Goal: Task Accomplishment & Management: Complete application form

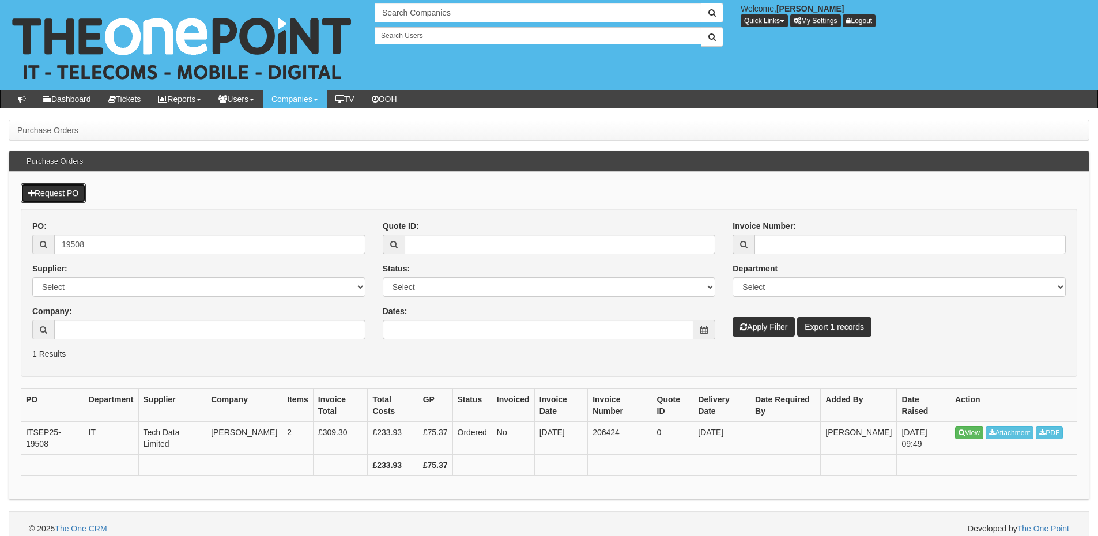
click at [67, 191] on link "Request PO" at bounding box center [53, 193] width 65 height 20
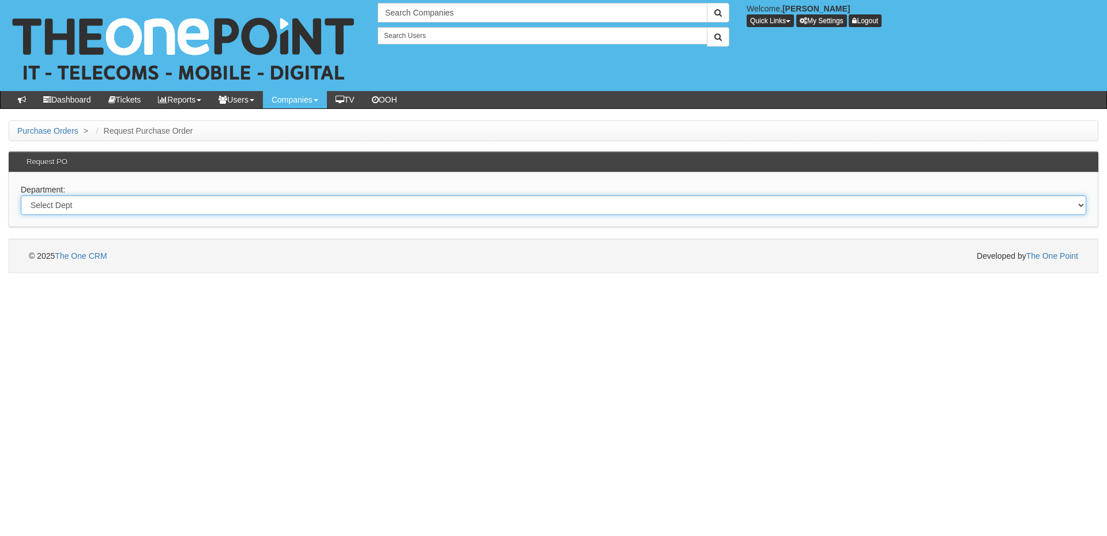
click at [236, 202] on select "Select Dept Digital Internal IT Mobiles Marketing Telecoms" at bounding box center [554, 205] width 1066 height 20
select select "?pipeID=&dept=MOB"
click at [21, 195] on select "Select Dept Digital Internal IT Mobiles Marketing Telecoms" at bounding box center [554, 205] width 1066 height 20
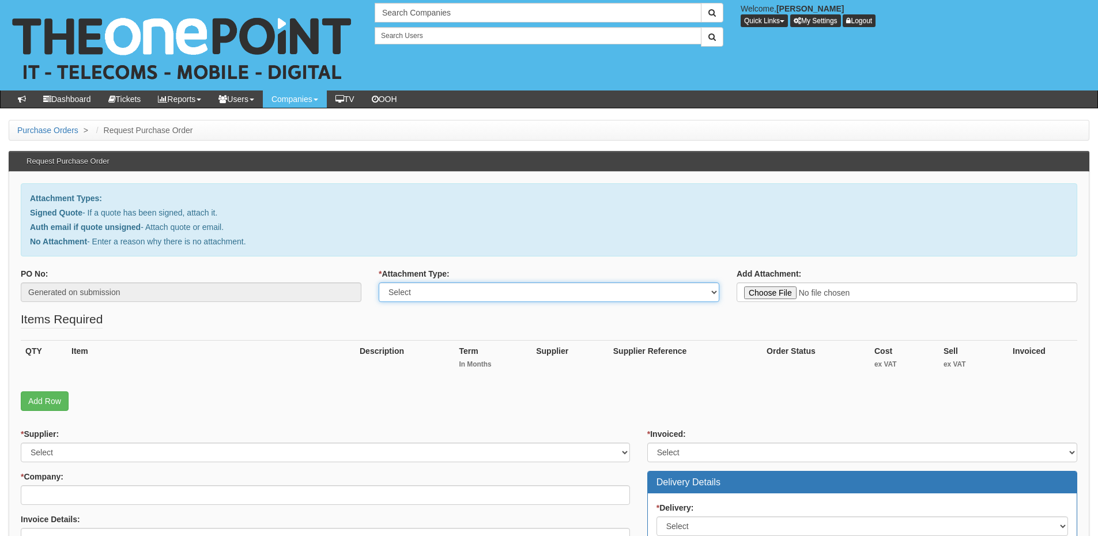
click at [477, 289] on select "Select Signed Quote Auth email with quote if unsigned No Attachment" at bounding box center [549, 293] width 341 height 20
select select "Signed Quote"
click at [379, 283] on select "Select Signed Quote Auth email with quote if unsigned No Attachment" at bounding box center [549, 293] width 341 height 20
type input "C:\fakepath\Atlas Dis UK - New Deal (1).pdf"
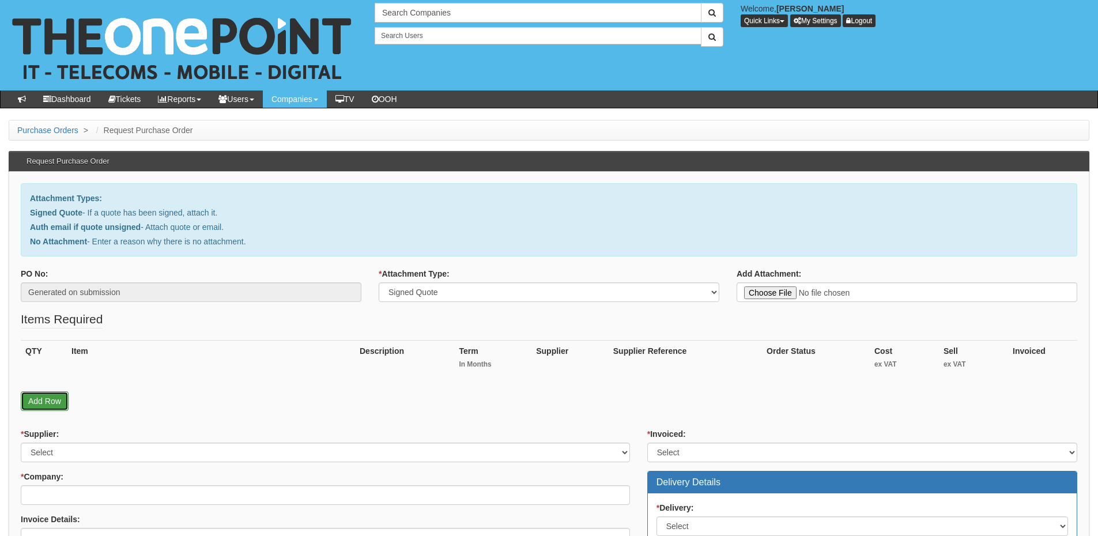
click at [61, 398] on link "Add Row" at bounding box center [45, 402] width 48 height 20
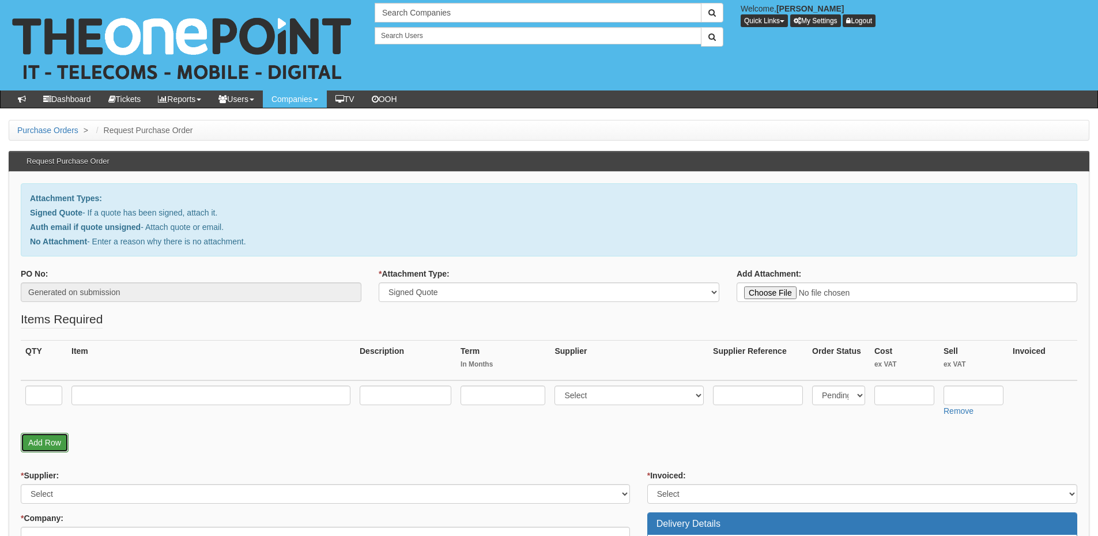
click at [54, 441] on link "Add Row" at bounding box center [45, 443] width 48 height 20
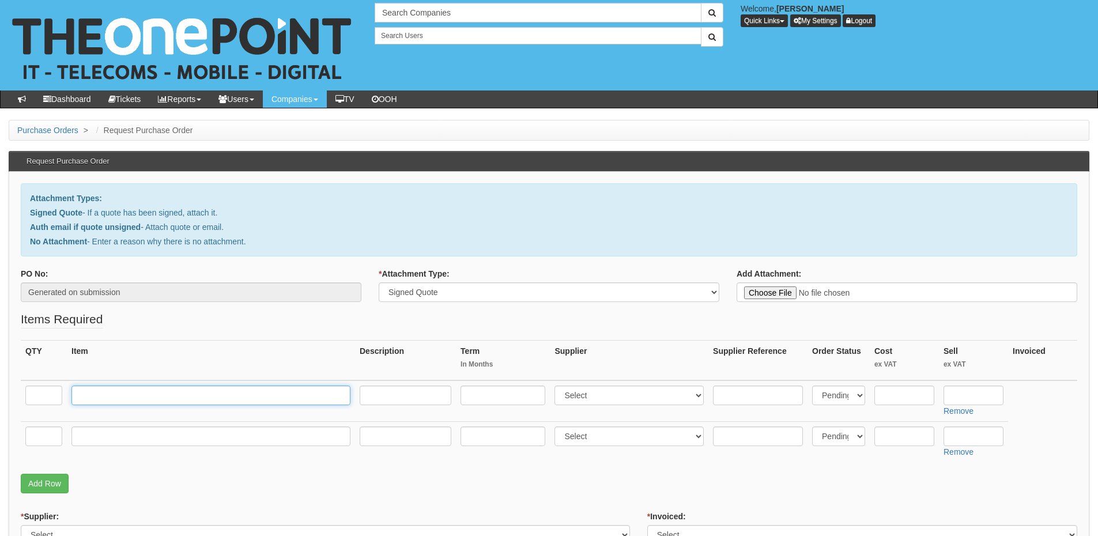
click at [176, 398] on input "text" at bounding box center [211, 396] width 279 height 20
paste input "Iphone SE 128gb"
click at [50, 387] on input "text" at bounding box center [43, 396] width 37 height 20
click at [84, 398] on input "Iphone SE 128gb" at bounding box center [211, 396] width 279 height 20
type input "iPhone SE 128gb"
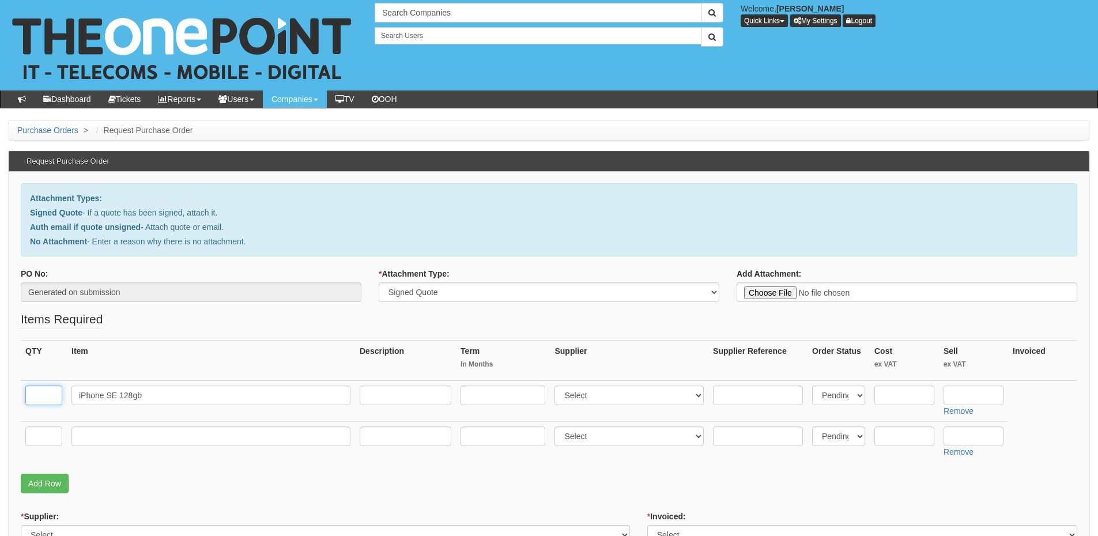
click at [52, 398] on input "text" at bounding box center [43, 396] width 37 height 20
type input "2"
click at [50, 435] on input "text" at bounding box center [43, 437] width 37 height 20
type input "2"
click at [115, 435] on input "text" at bounding box center [211, 437] width 279 height 20
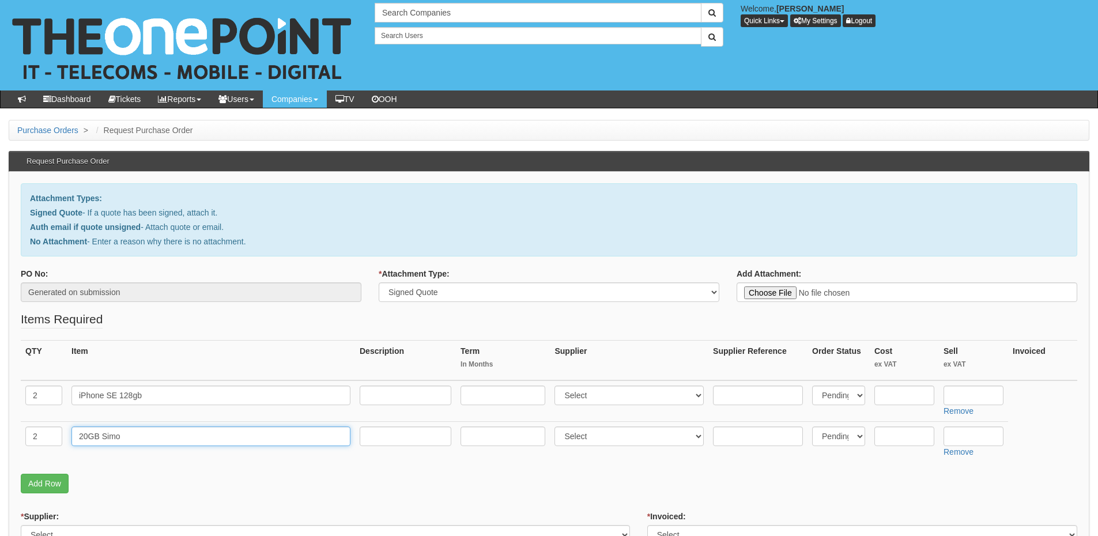
type input "20GB Simo"
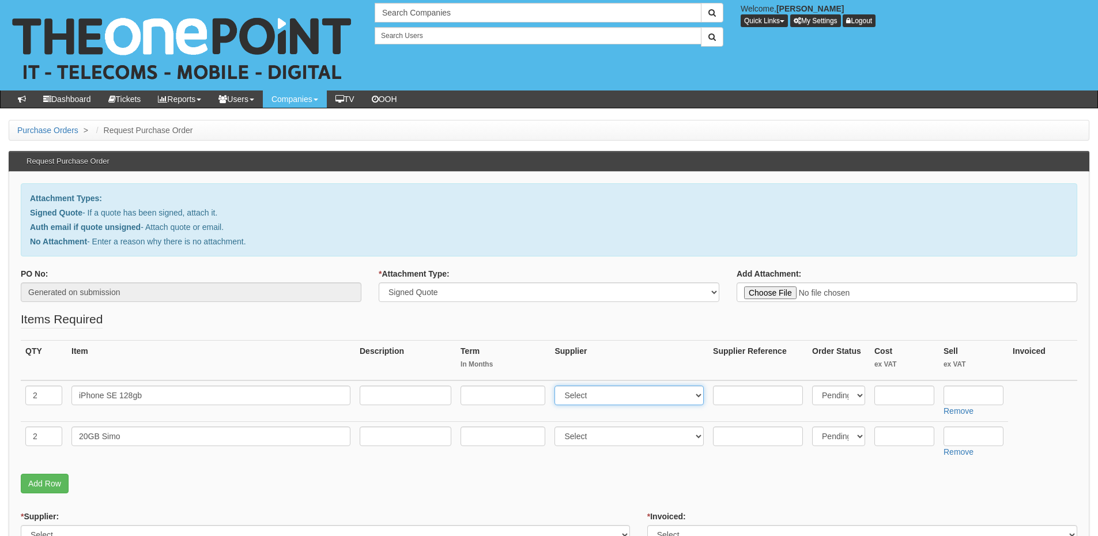
click at [566, 395] on select "Select 123 REG.co.uk 1Password 3 4Gon AA Jones Electric Ltd Abzorb Access Group…" at bounding box center [629, 396] width 149 height 20
select select "54"
click at [558, 386] on select "Select 123 REG.co.uk 1Password 3 4Gon AA Jones Electric Ltd Abzorb Access Group…" at bounding box center [629, 396] width 149 height 20
click at [582, 439] on select "Select 123 REG.co.uk 1Password 3 4Gon AA Jones Electric Ltd Abzorb Access Group…" at bounding box center [629, 437] width 149 height 20
select select "54"
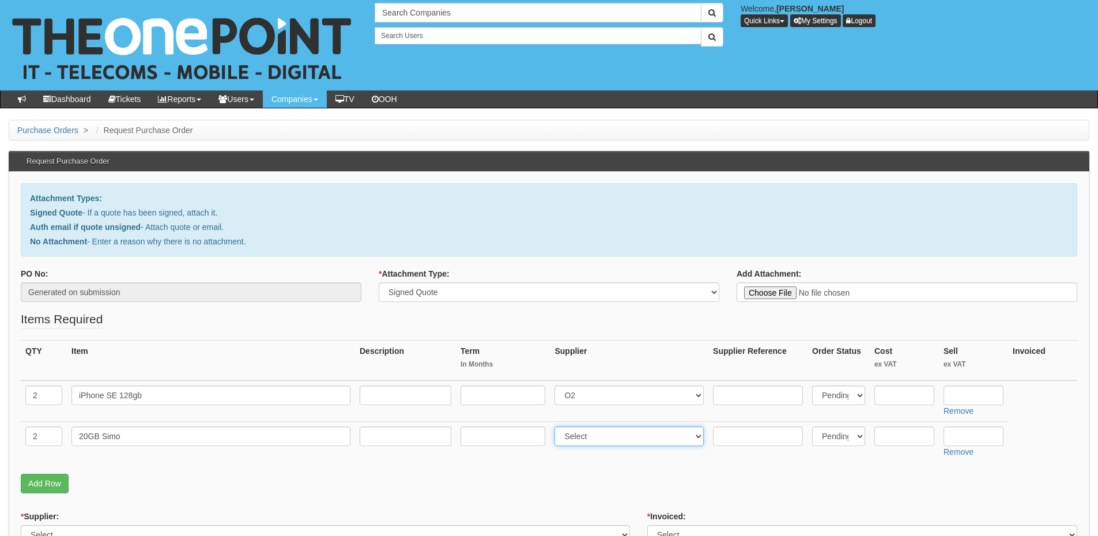
click at [558, 427] on select "Select 123 REG.co.uk 1Password 3 4Gon AA Jones Electric Ltd Abzorb Access Group…" at bounding box center [629, 437] width 149 height 20
click at [974, 397] on input "text" at bounding box center [974, 396] width 60 height 20
drag, startPoint x: 977, startPoint y: 388, endPoint x: 901, endPoint y: 402, distance: 77.4
click at [901, 402] on tr "2 iPhone SE 128gb Select 123 REG.co.uk 1Password 3 4Gon AA Jones Electric Ltd A…" at bounding box center [549, 402] width 1057 height 42
type input "345"
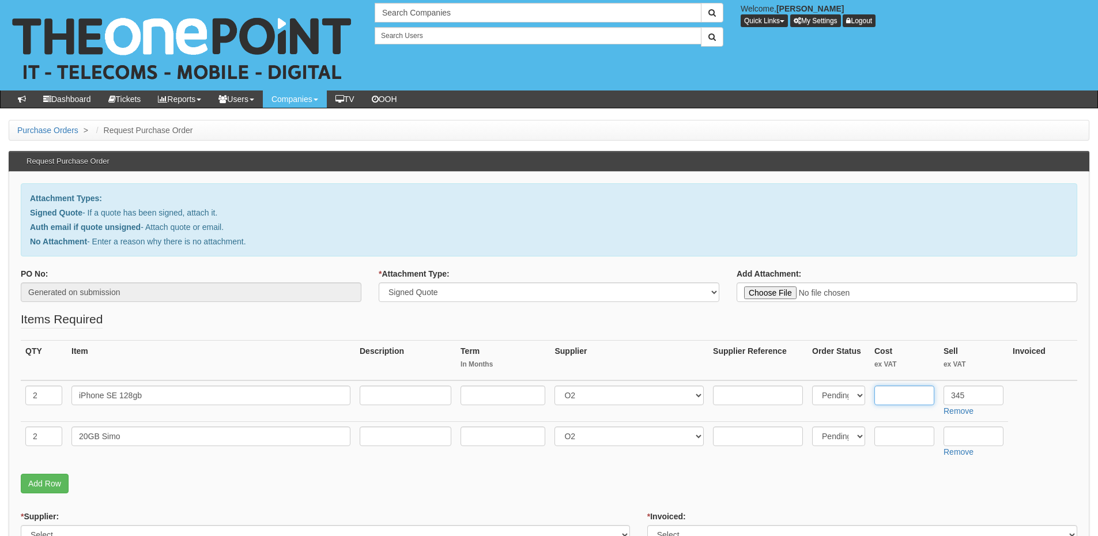
click at [898, 397] on input "text" at bounding box center [905, 396] width 60 height 20
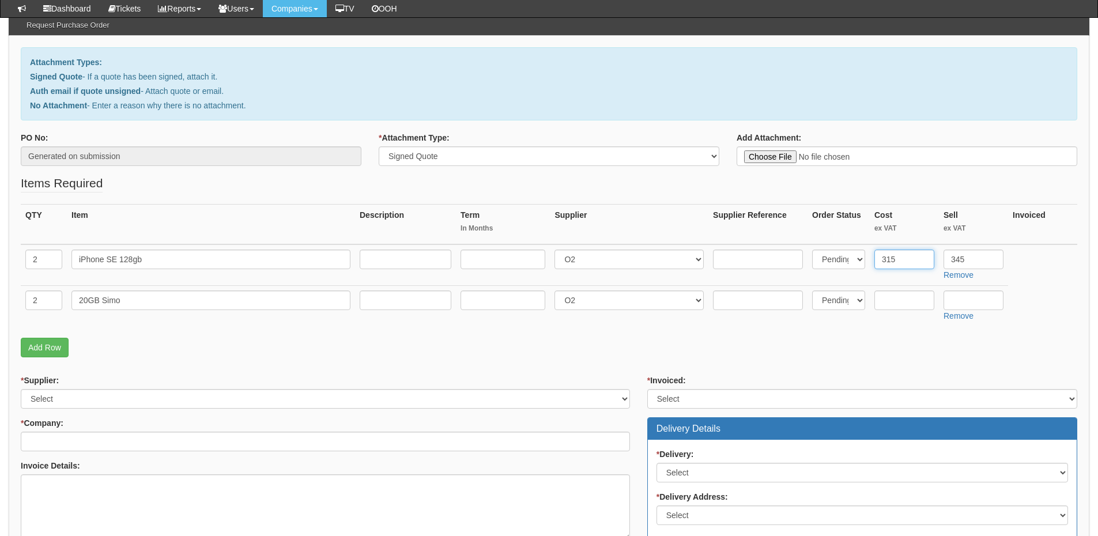
scroll to position [115, 0]
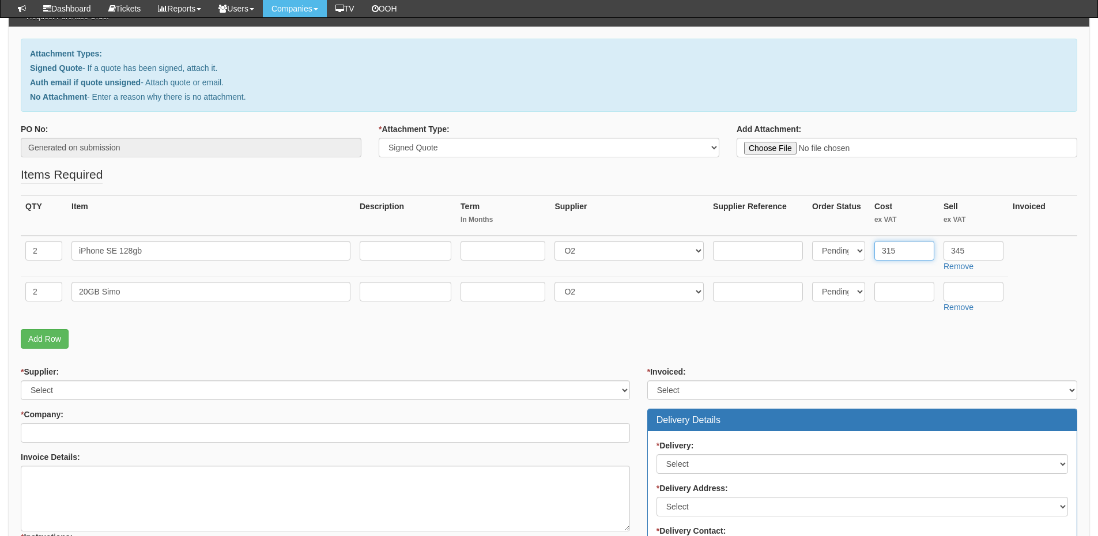
type input "315"
click at [490, 296] on input "text" at bounding box center [503, 292] width 85 height 20
type input "24"
click at [396, 297] on input "text" at bounding box center [406, 292] width 92 height 20
type input "£14 p/m"
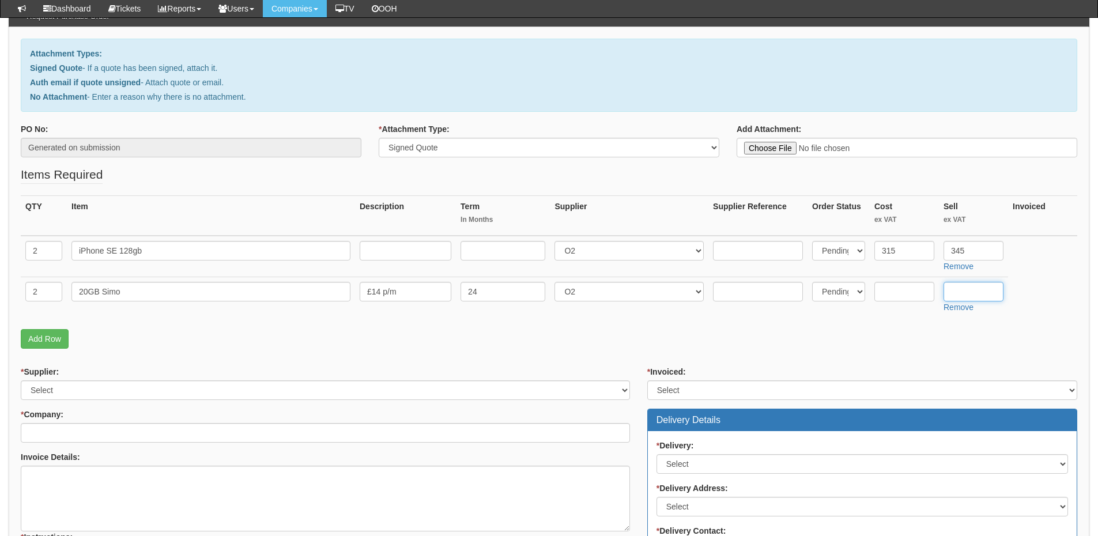
click at [979, 289] on input "text" at bounding box center [974, 292] width 60 height 20
type input "154.56"
click at [39, 338] on link "Add Row" at bounding box center [45, 339] width 48 height 20
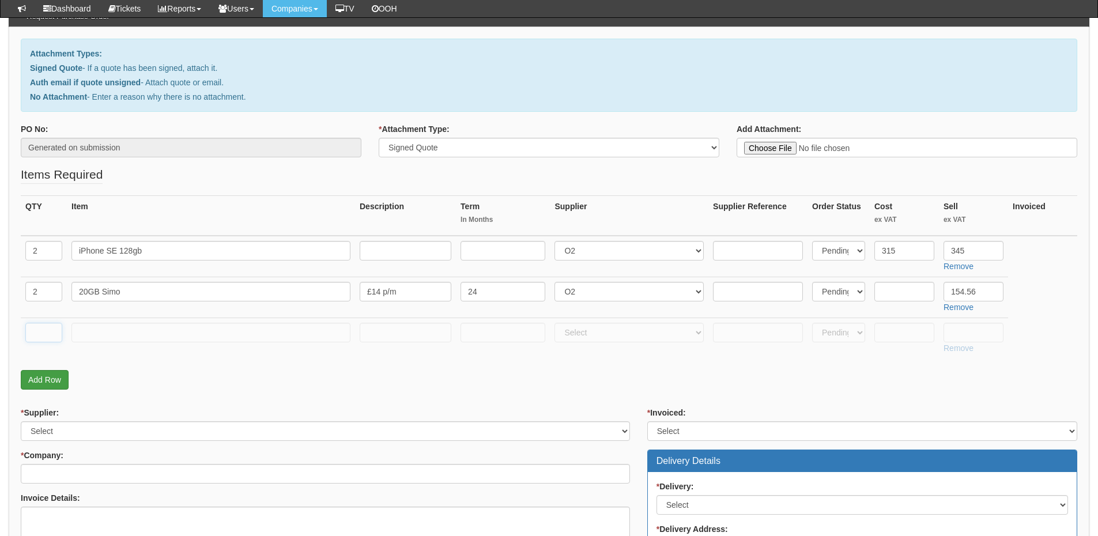
click at [39, 338] on input "text" at bounding box center [43, 333] width 37 height 20
type input "1"
click at [112, 337] on input "text" at bounding box center [211, 333] width 279 height 20
type input "Delivery"
click at [905, 330] on input "text" at bounding box center [905, 333] width 60 height 20
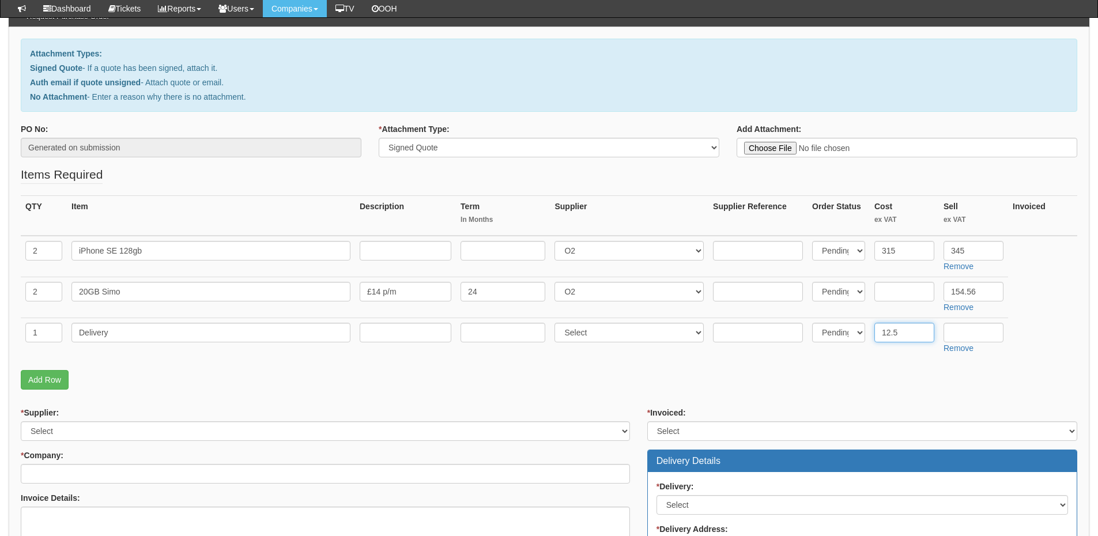
type input "12.50"
drag, startPoint x: 905, startPoint y: 330, endPoint x: 837, endPoint y: 331, distance: 68.0
click at [837, 331] on tr "1 Delivery Select 123 REG.co.uk 1Password 3 4Gon AA Jones Electric Ltd Abzorb A…" at bounding box center [549, 338] width 1057 height 41
click at [970, 332] on input "text" at bounding box center [974, 333] width 60 height 20
type input "12.50"
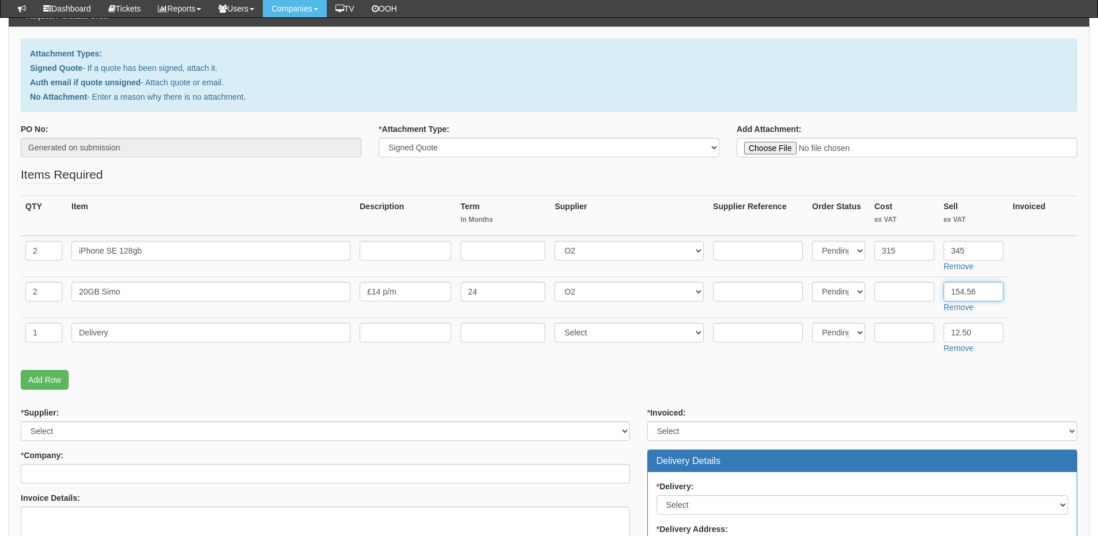
drag, startPoint x: 991, startPoint y: 290, endPoint x: 949, endPoint y: 290, distance: 42.1
click at [949, 290] on input "154.56" at bounding box center [974, 292] width 60 height 20
click at [889, 295] on input "text" at bounding box center [905, 292] width 60 height 20
paste input "154.56"
type input "154.56"
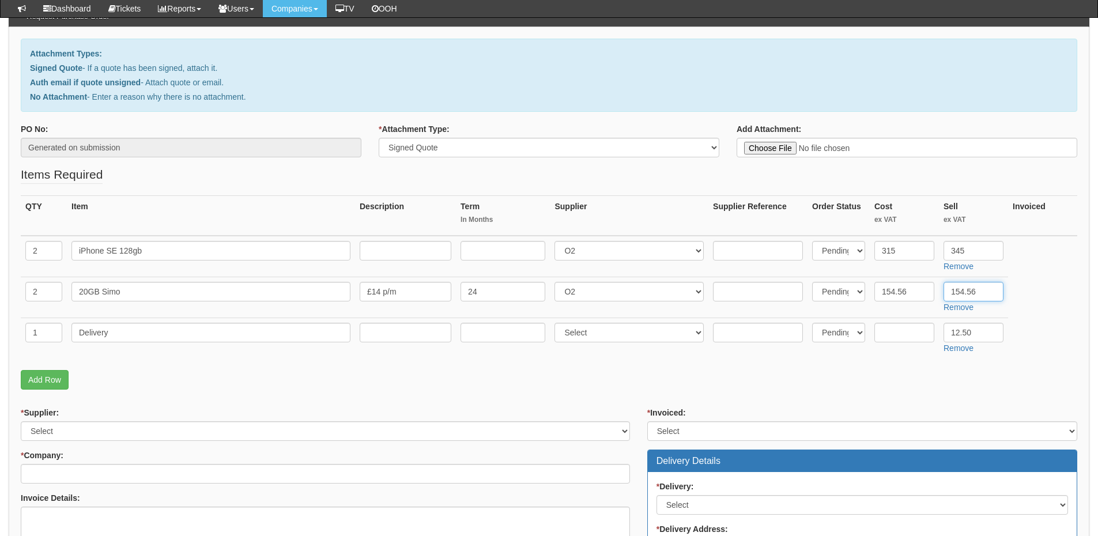
drag, startPoint x: 986, startPoint y: 292, endPoint x: 918, endPoint y: 292, distance: 68.0
click at [918, 292] on tr "2 20GB Simo £14 p/m 24 Select 123 REG.co.uk 1Password 3 4Gon AA Jones Electric …" at bounding box center [549, 297] width 1057 height 41
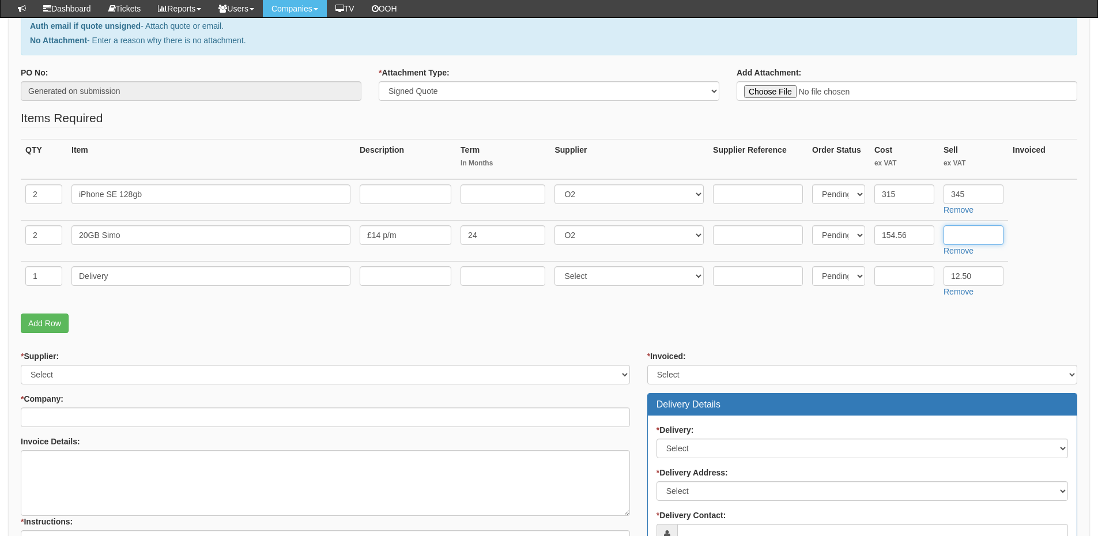
scroll to position [288, 0]
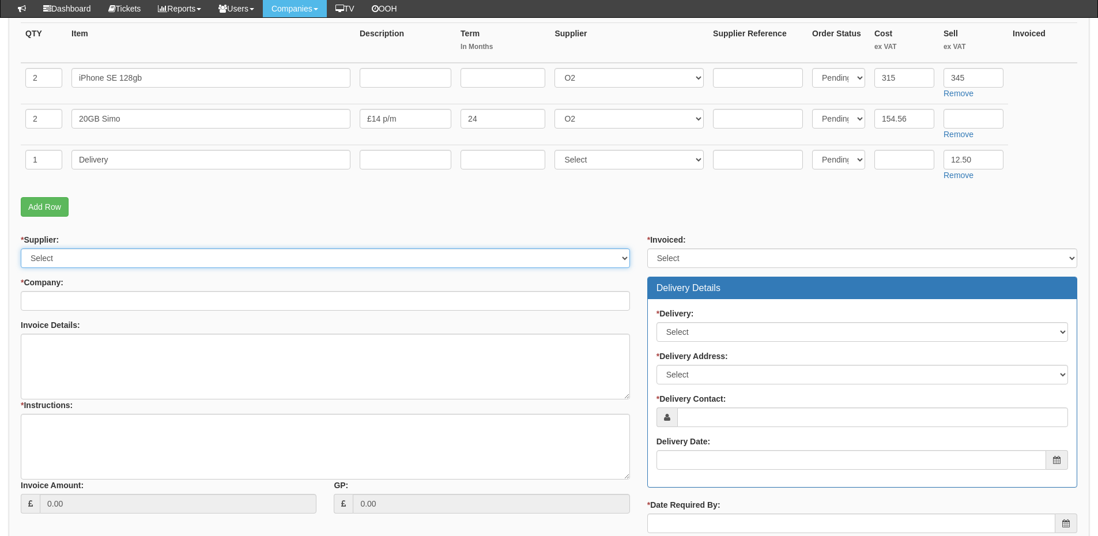
click at [97, 254] on select "Select 123 REG.co.uk 1Password 3 4Gon AA Jones Electric Ltd Abzorb Access Group…" at bounding box center [325, 259] width 609 height 20
select select "54"
click at [21, 249] on select "Select 123 REG.co.uk 1Password 3 4Gon AA Jones Electric Ltd Abzorb Access Group…" at bounding box center [325, 259] width 609 height 20
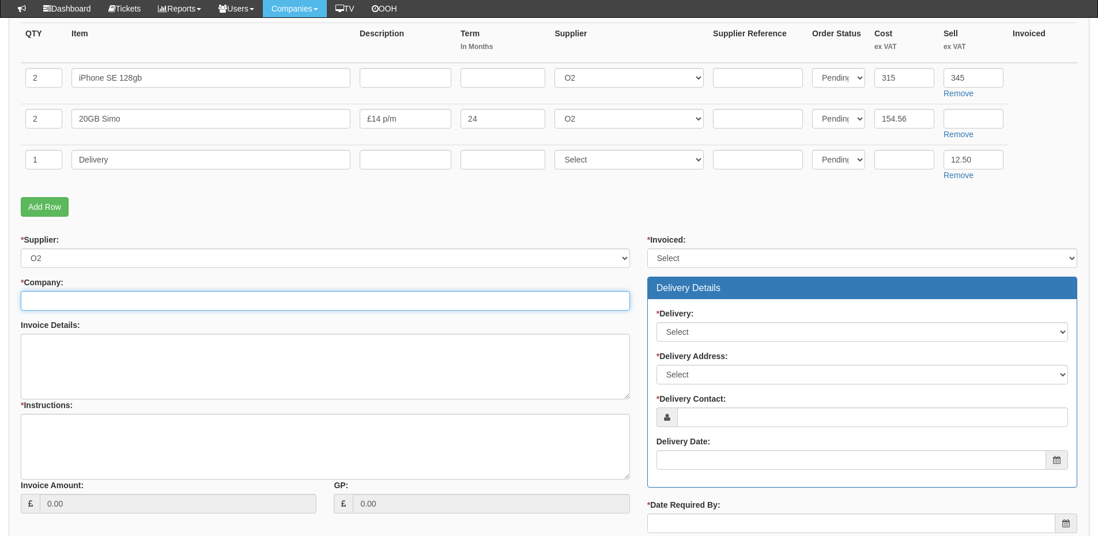
click at [104, 306] on input "* Company:" at bounding box center [325, 301] width 609 height 20
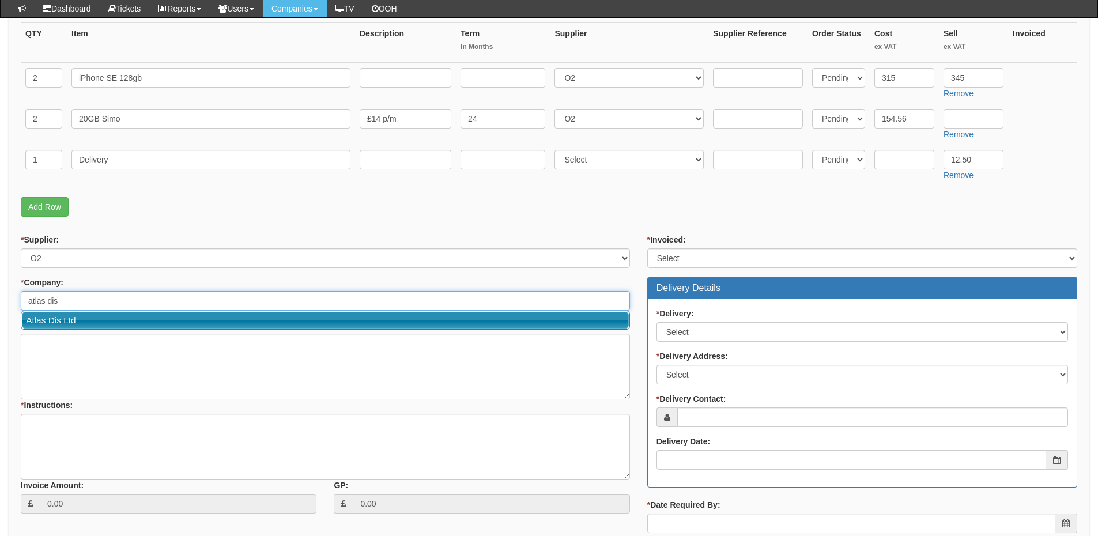
click at [122, 321] on link "Atlas Dis Ltd" at bounding box center [325, 320] width 607 height 17
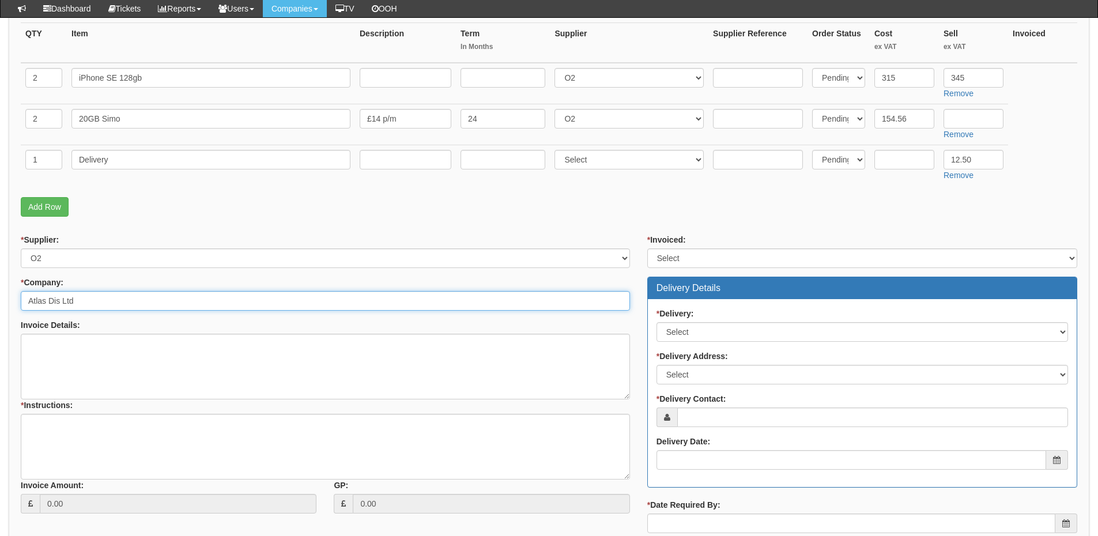
type input "Atlas Dis Ltd"
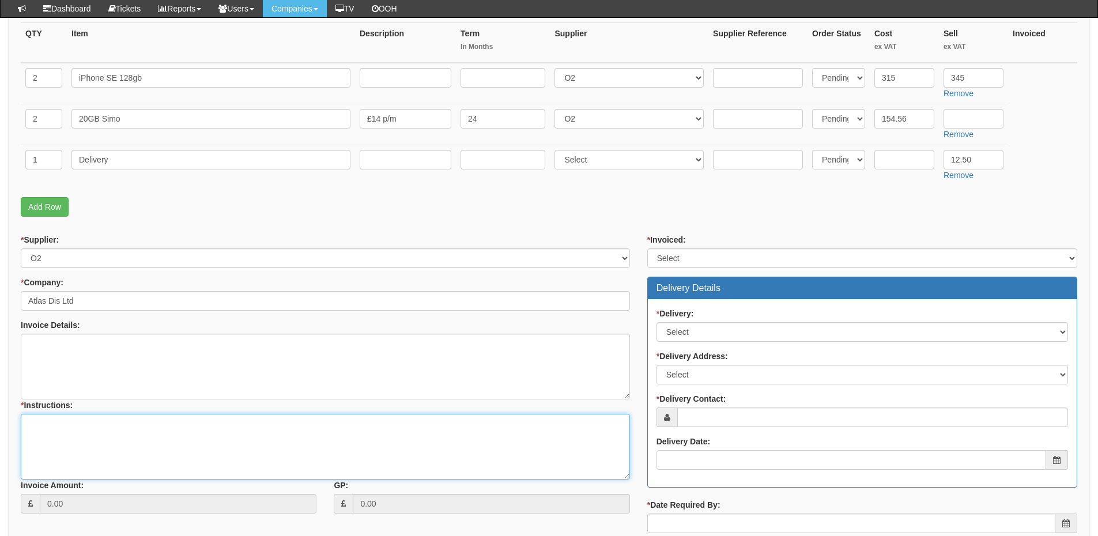
click at [69, 444] on textarea "* Instructions:" at bounding box center [325, 447] width 609 height 66
type textarea "2x new connections"
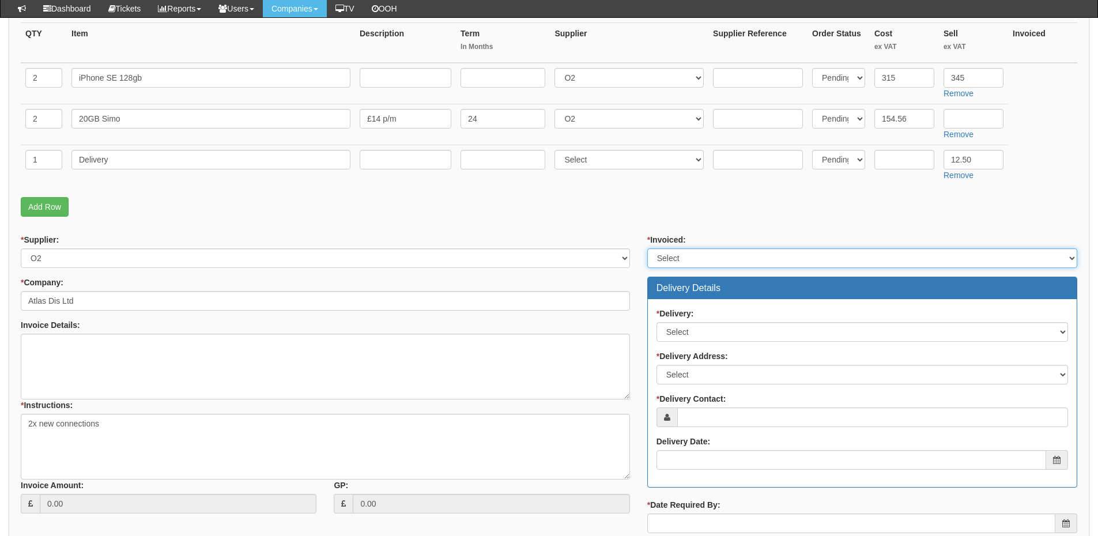
click at [688, 259] on select "Select Yes No N/A STB (part of order)" at bounding box center [863, 259] width 430 height 20
select select "2"
click at [648, 249] on select "Select Yes No N/A STB (part of order)" at bounding box center [863, 259] width 430 height 20
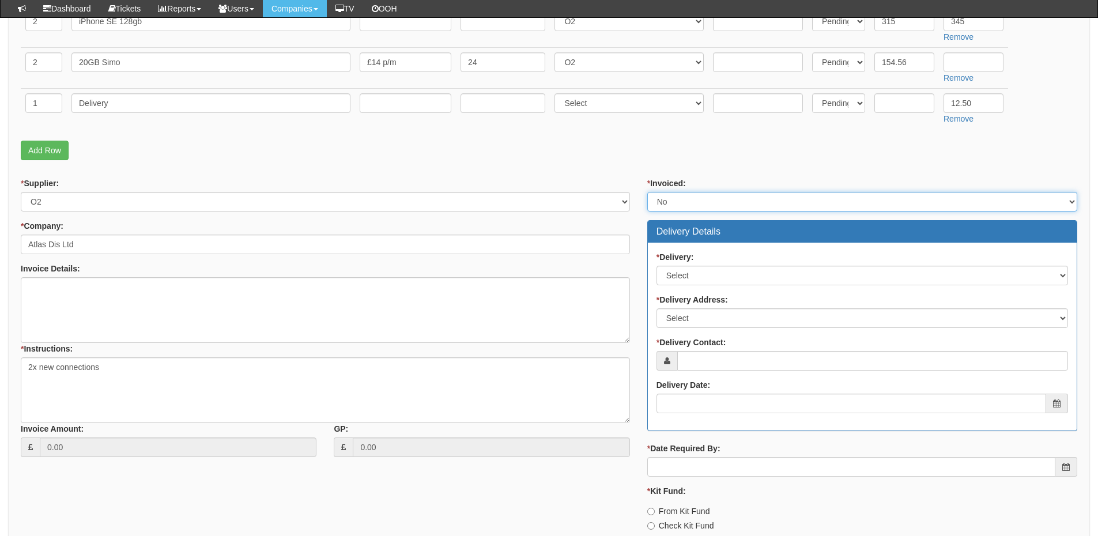
scroll to position [458, 0]
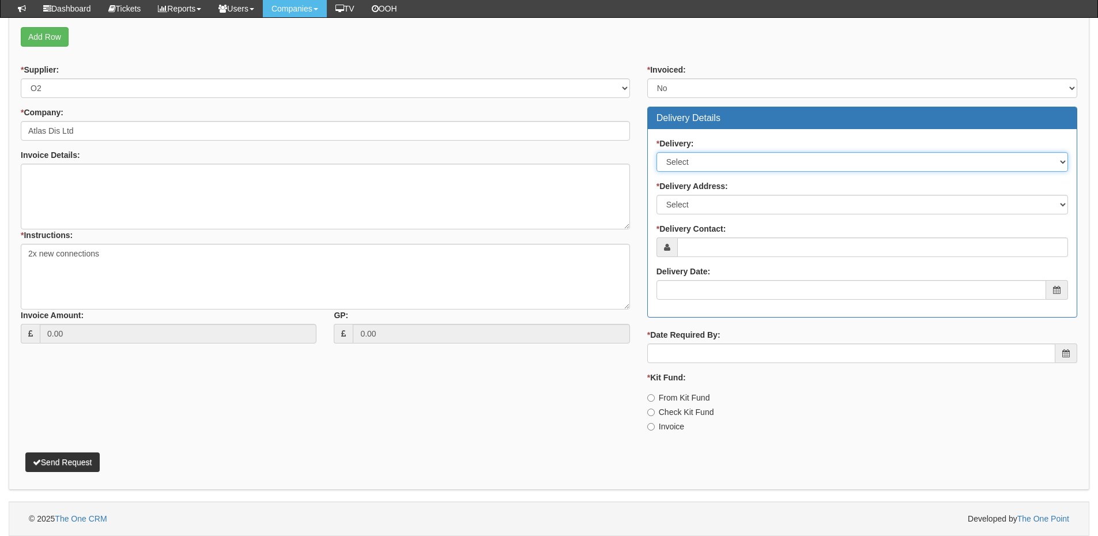
drag, startPoint x: 699, startPoint y: 157, endPoint x: 697, endPoint y: 165, distance: 8.3
click at [699, 157] on select "Select No Not Applicable Yes" at bounding box center [863, 162] width 412 height 20
select select "1"
click at [657, 152] on select "Select No Not Applicable Yes" at bounding box center [863, 162] width 412 height 20
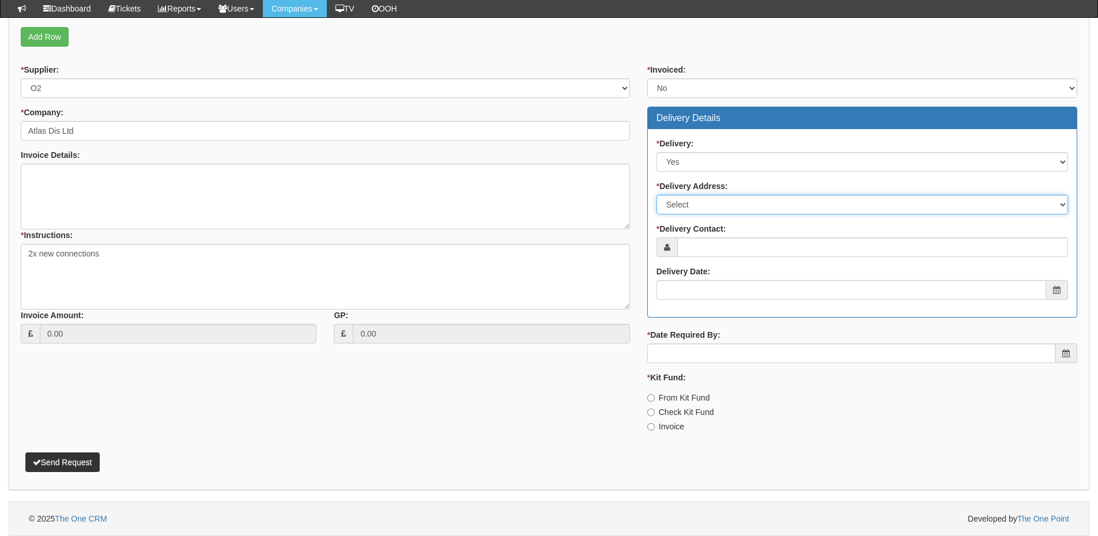
click at [690, 209] on select "Select Not Applicable Main Address - hd6 4JL Other" at bounding box center [863, 205] width 412 height 20
select select "company_main_address"
click at [657, 195] on select "Select Not Applicable Main Address - hd6 4JL Other" at bounding box center [863, 205] width 412 height 20
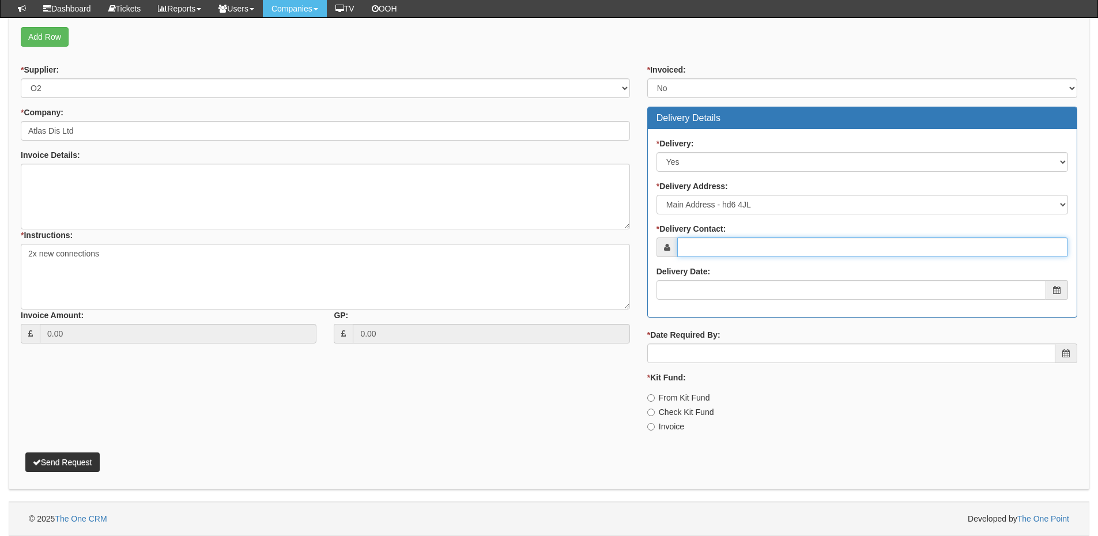
click at [693, 250] on input "* Delivery Contact:" at bounding box center [873, 248] width 391 height 20
click at [702, 248] on input "* Delivery Contact:" at bounding box center [873, 248] width 391 height 20
paste input "Damian Deakin"
type input "Damian Deakin"
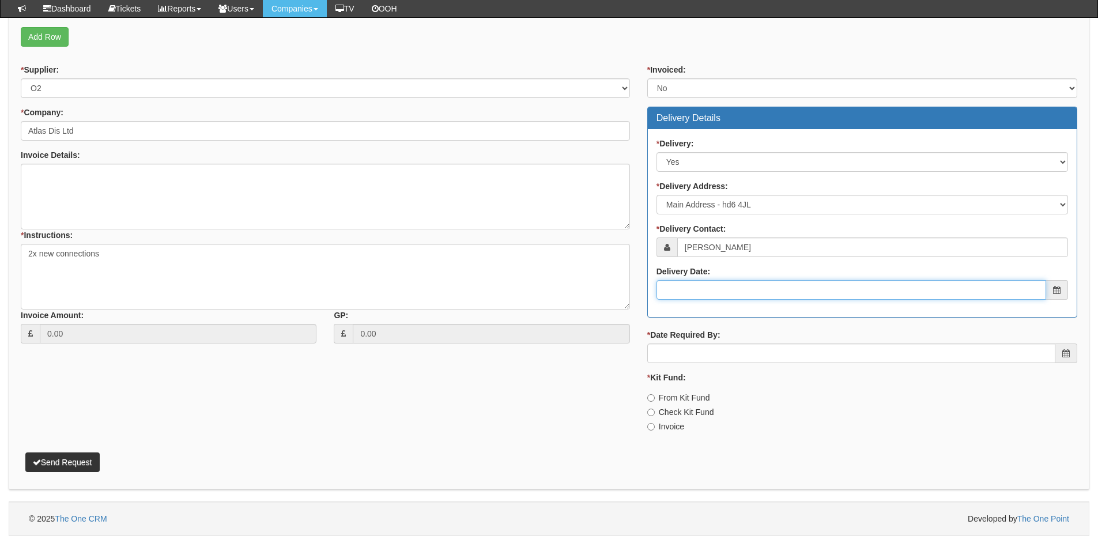
click at [728, 296] on input "Delivery Date:" at bounding box center [852, 290] width 390 height 20
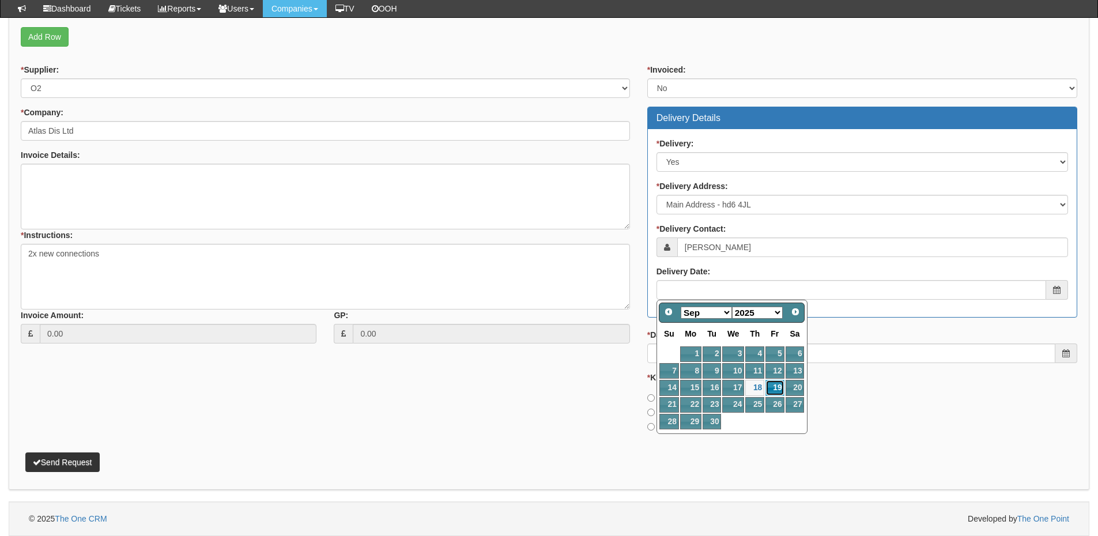
click at [776, 387] on link "19" at bounding box center [775, 388] width 18 height 16
type input "2025-09-19"
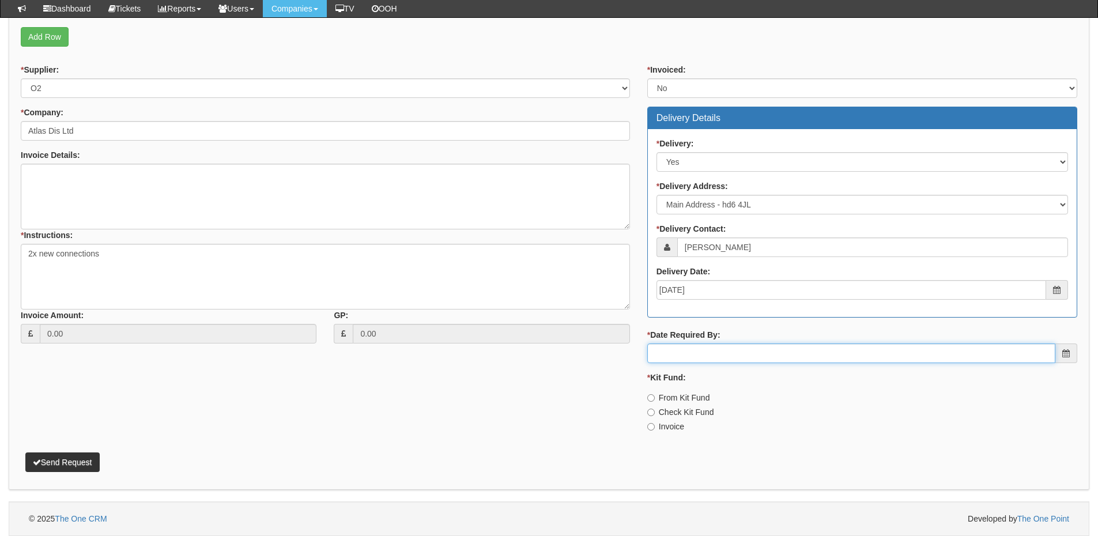
click at [744, 358] on input "* Date Required By:" at bounding box center [852, 354] width 408 height 20
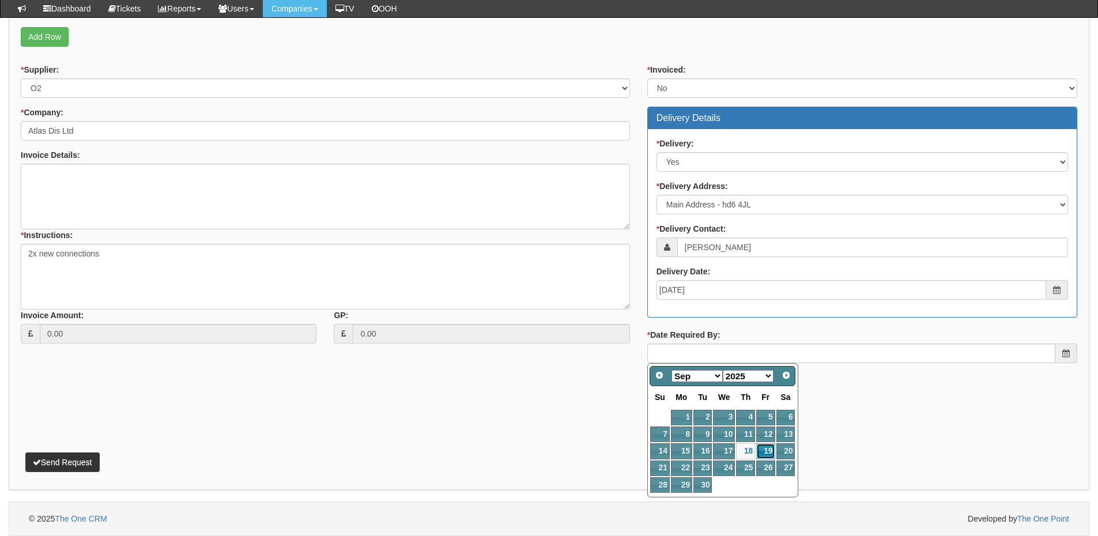
click at [767, 449] on link "19" at bounding box center [766, 451] width 18 height 16
type input "2025-09-19"
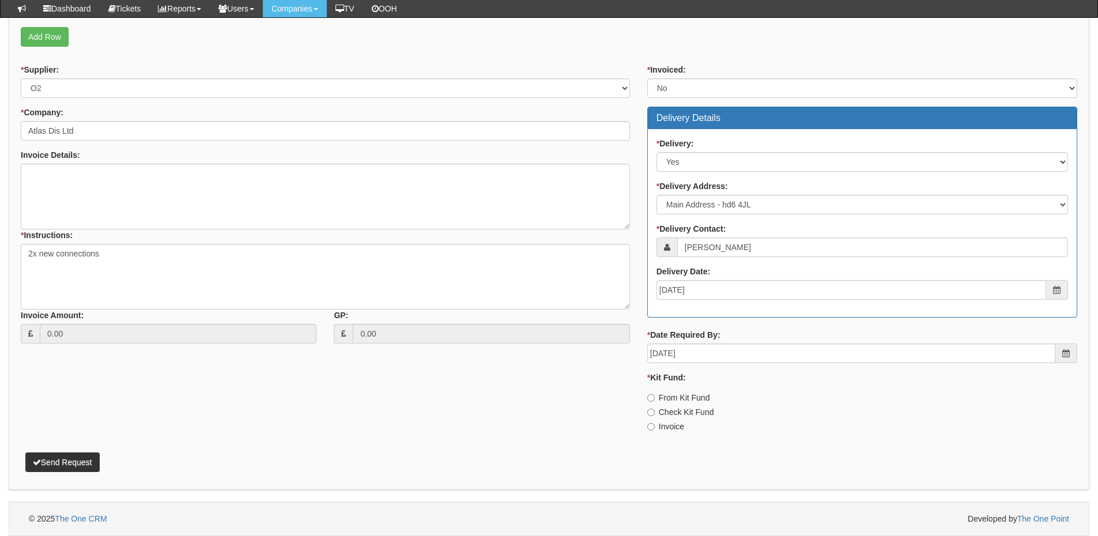
click at [660, 426] on label "Invoice" at bounding box center [666, 427] width 37 height 12
click at [655, 426] on input "Invoice" at bounding box center [651, 426] width 7 height 7
radio input "true"
click at [76, 460] on button "Send Request" at bounding box center [62, 463] width 74 height 20
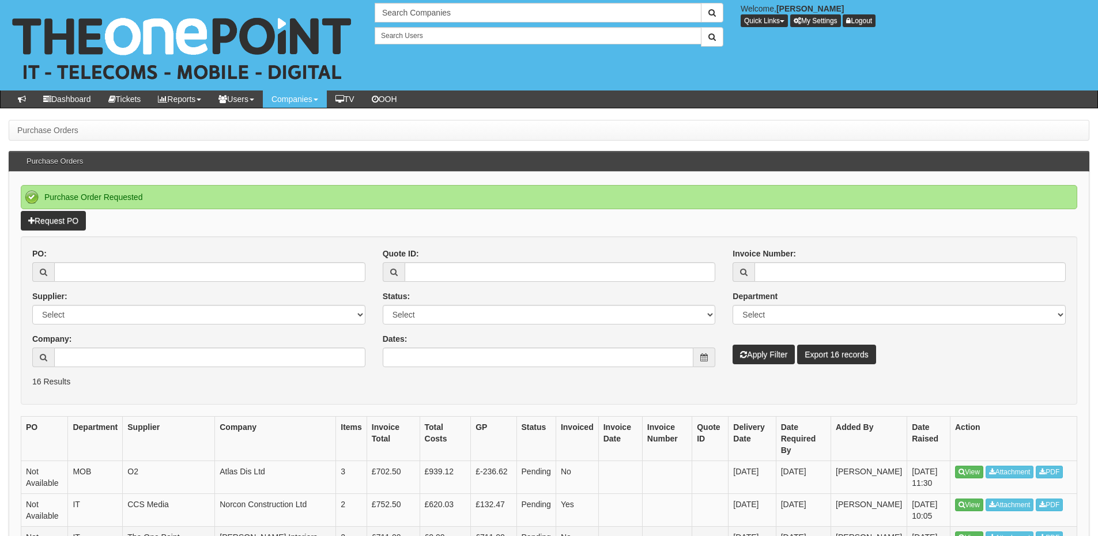
scroll to position [115, 0]
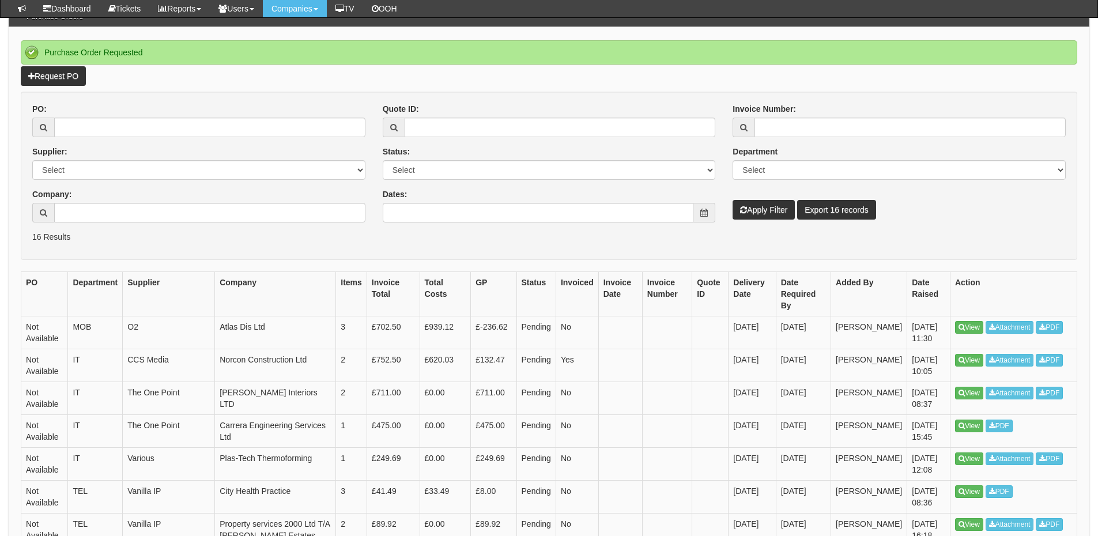
click at [769, 59] on div "Purchase Order Requested" at bounding box center [549, 52] width 1057 height 24
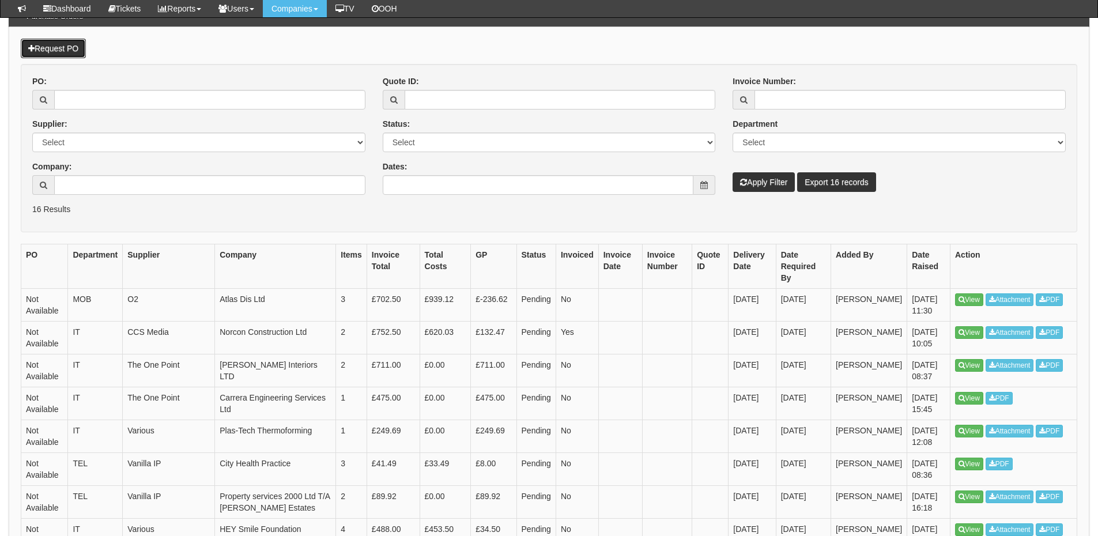
drag, startPoint x: 59, startPoint y: 52, endPoint x: 77, endPoint y: 86, distance: 37.9
click at [59, 52] on link "Request PO" at bounding box center [53, 49] width 65 height 20
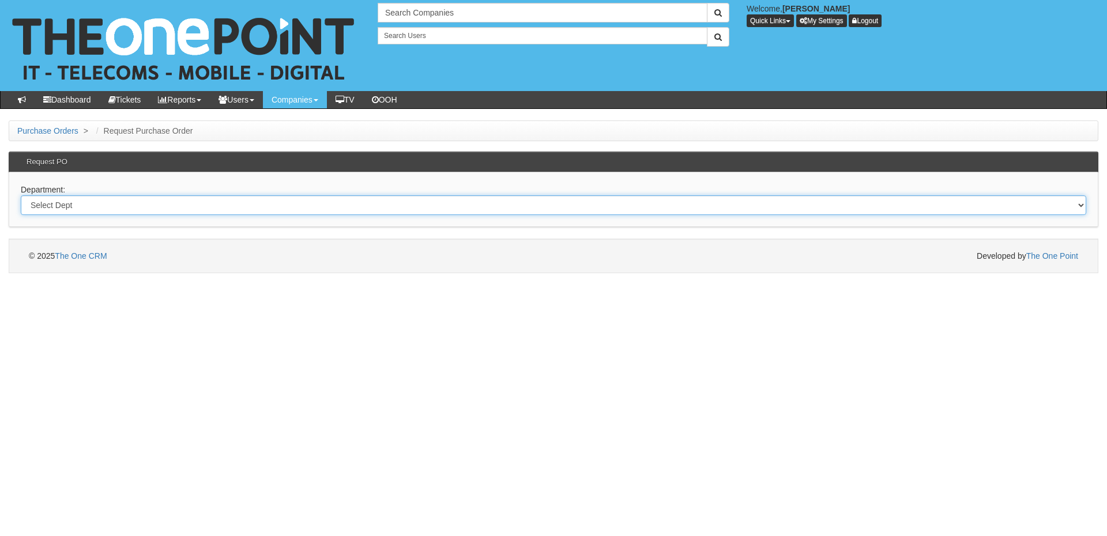
drag, startPoint x: 167, startPoint y: 206, endPoint x: 166, endPoint y: 214, distance: 7.6
click at [167, 206] on select "Select Dept Digital Internal IT Mobiles Marketing Telecoms" at bounding box center [554, 205] width 1066 height 20
select select "?pipeID=&dept=MOB"
click at [21, 195] on select "Select Dept Digital Internal IT Mobiles Marketing Telecoms" at bounding box center [554, 205] width 1066 height 20
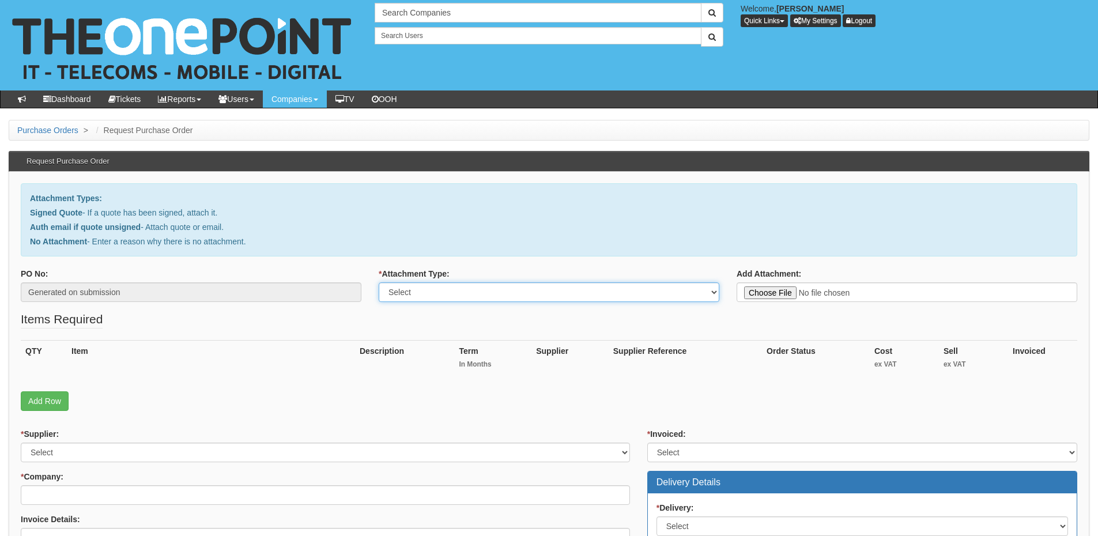
click at [414, 290] on select "Select Signed Quote Auth email with quote if unsigned No Attachment" at bounding box center [549, 293] width 341 height 20
select select "Auth email if quote unsigned"
click at [379, 283] on select "Select Signed Quote Auth email with quote if unsigned No Attachment" at bounding box center [549, 293] width 341 height 20
type input "C:\fakepath\RE_ iphone (1).msg"
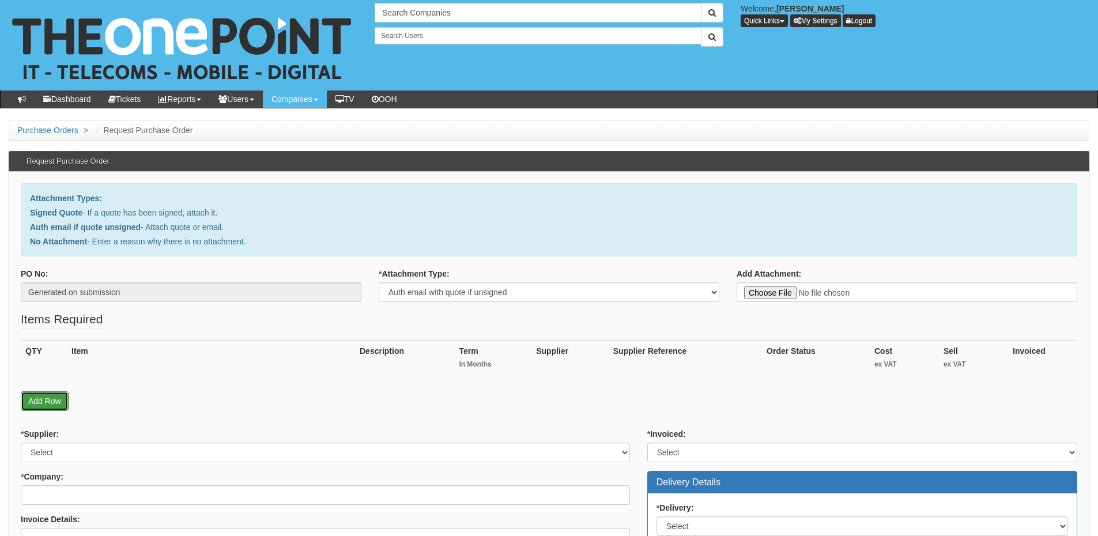
click at [50, 408] on link "Add Row" at bounding box center [45, 402] width 48 height 20
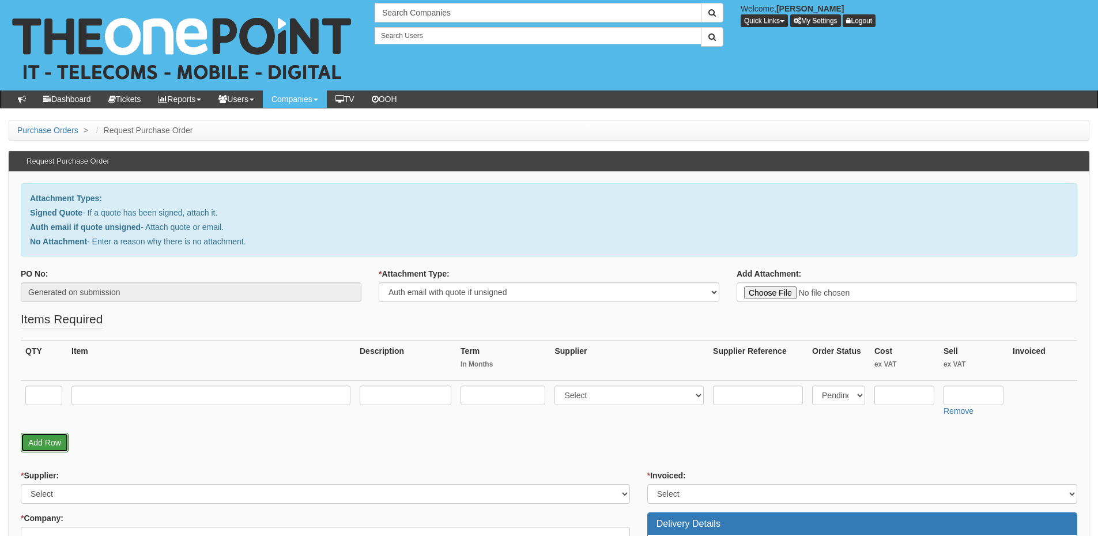
click at [57, 445] on link "Add Row" at bounding box center [45, 443] width 48 height 20
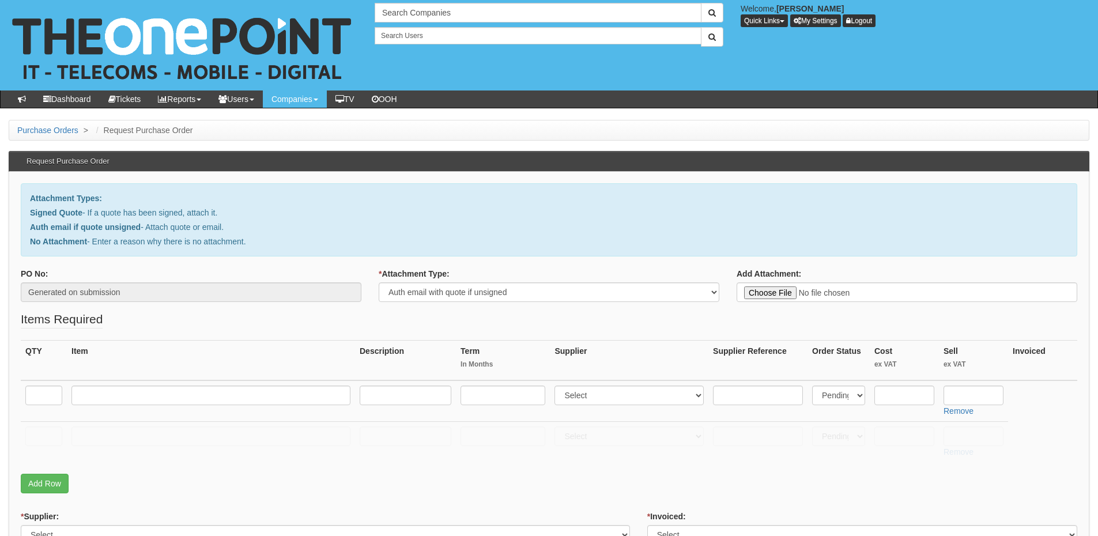
click at [49, 406] on td at bounding box center [44, 402] width 46 height 42
click at [47, 397] on input "text" at bounding box center [43, 396] width 37 height 20
type input "1"
click at [46, 428] on input "text" at bounding box center [43, 437] width 37 height 20
type input "1"
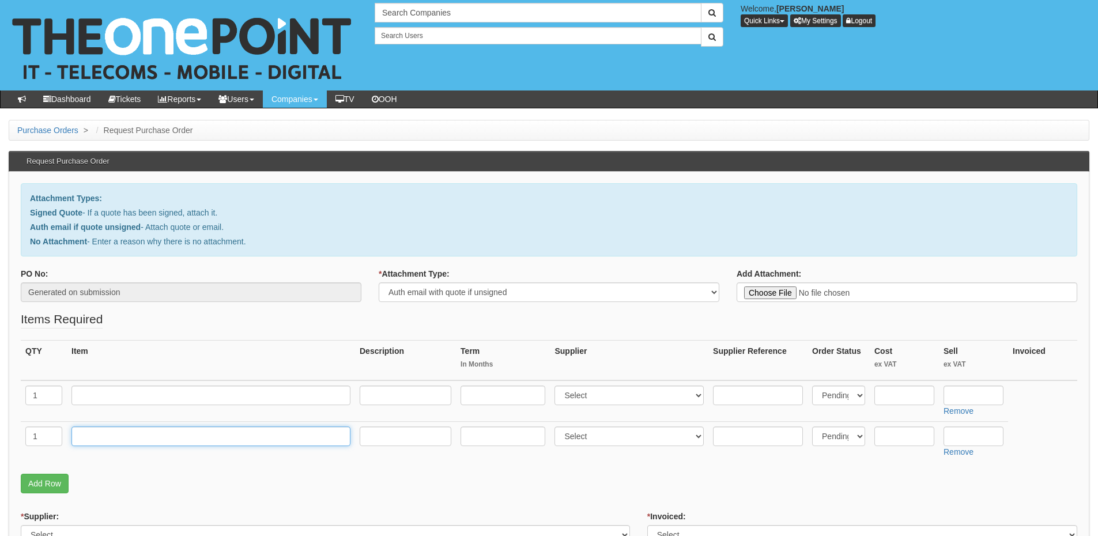
click at [129, 440] on input "text" at bounding box center [211, 437] width 279 height 20
type input "Delivery"
click at [970, 438] on input "text" at bounding box center [974, 437] width 60 height 20
type input "12.50"
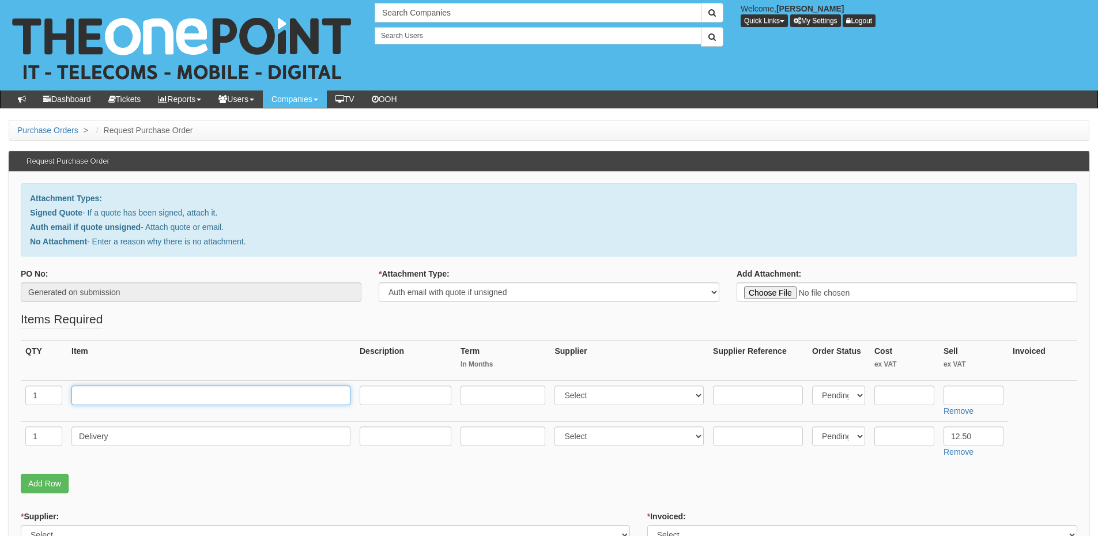
click at [198, 396] on input "text" at bounding box center [211, 396] width 279 height 20
type input "iPhone 16e 128GB"
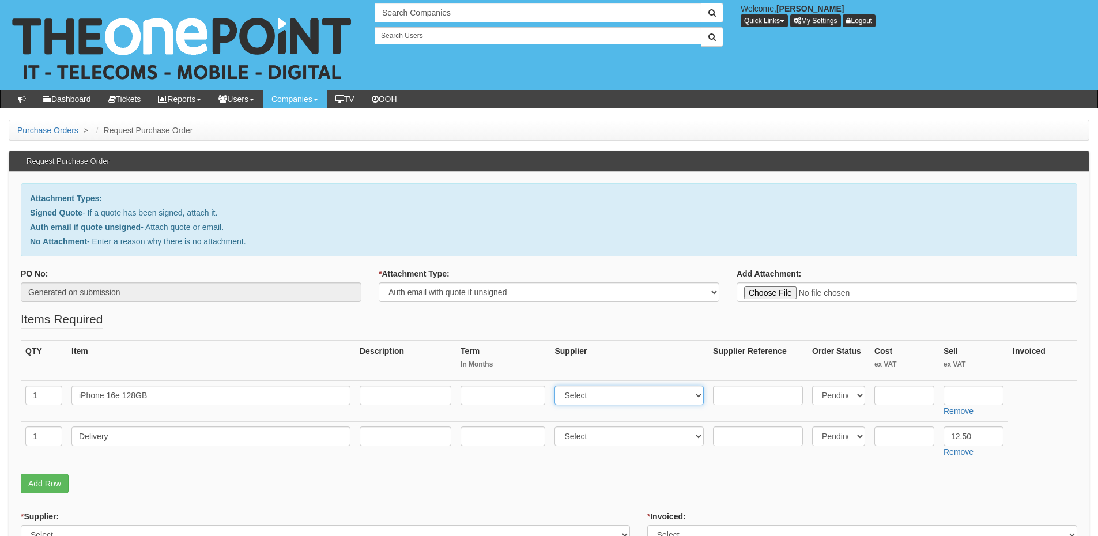
click at [596, 392] on select "Select 123 [DOMAIN_NAME] 1Password 3 4Gon [PERSON_NAME] Electric Ltd Abzorb Acc…" at bounding box center [629, 396] width 149 height 20
select select "54"
click at [558, 386] on select "Select 123 [DOMAIN_NAME] 1Password 3 4Gon [PERSON_NAME] Electric Ltd Abzorb Acc…" at bounding box center [629, 396] width 149 height 20
click at [886, 398] on input "text" at bounding box center [905, 396] width 60 height 20
type input "445"
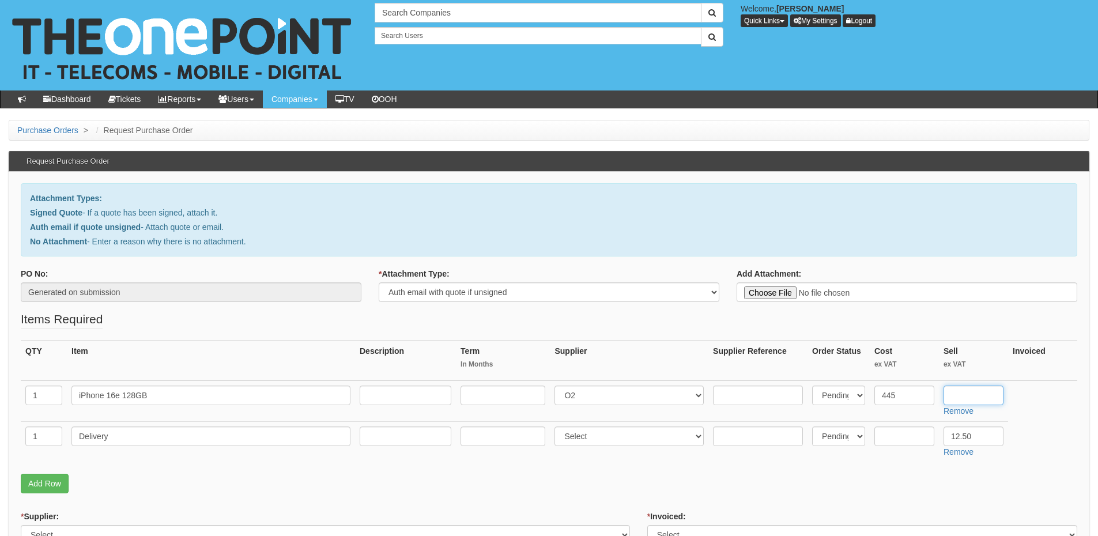
click at [961, 400] on input "text" at bounding box center [974, 396] width 60 height 20
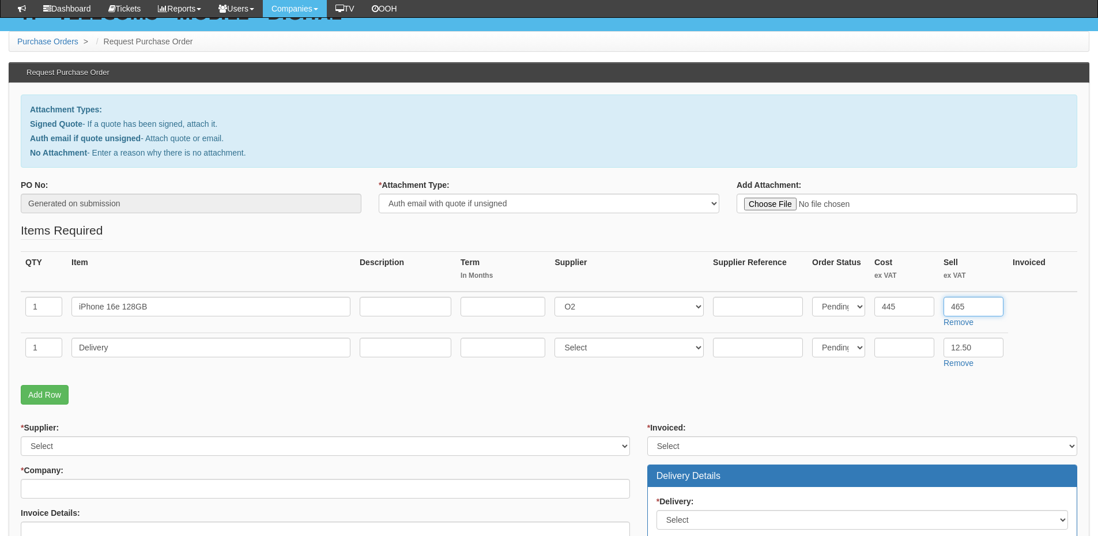
scroll to position [115, 0]
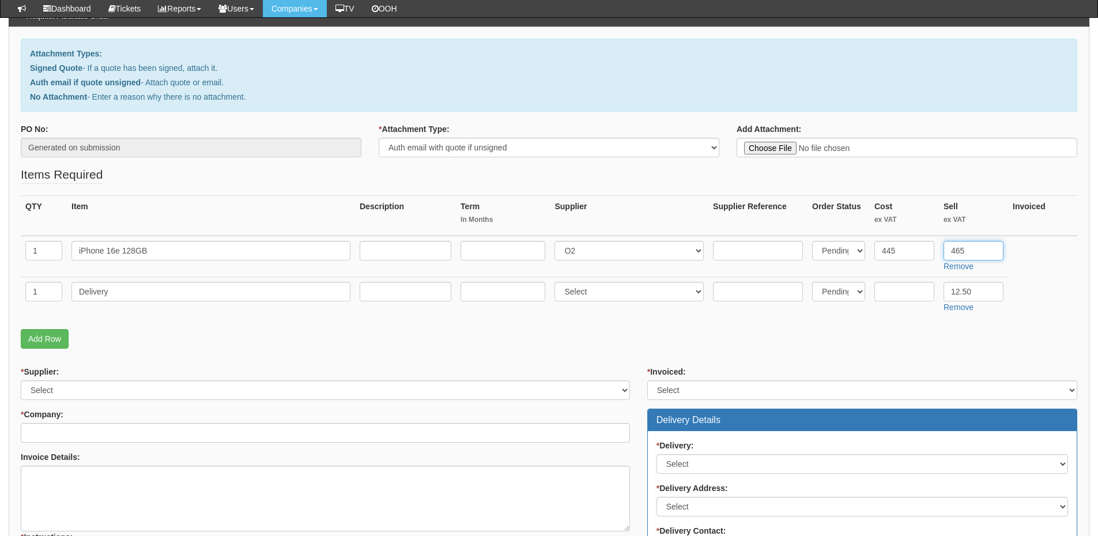
type input "465"
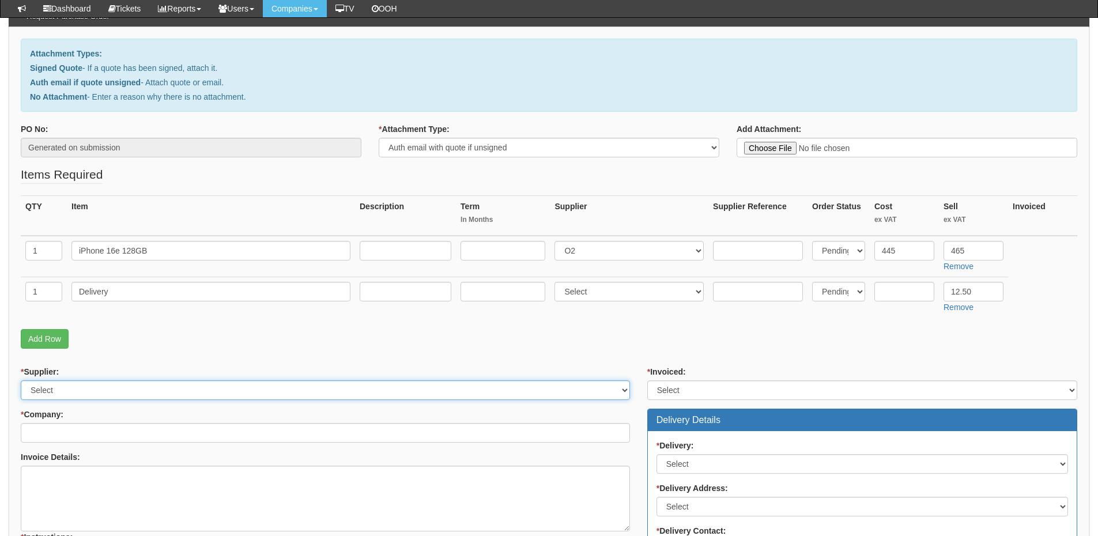
click at [113, 385] on select "Select 123 REG.co.uk 1Password 3 4Gon AA Jones Electric Ltd Abzorb Access Group…" at bounding box center [325, 391] width 609 height 20
select select "54"
click at [21, 381] on select "Select 123 REG.co.uk 1Password 3 4Gon AA Jones Electric Ltd Abzorb Access Group…" at bounding box center [325, 391] width 609 height 20
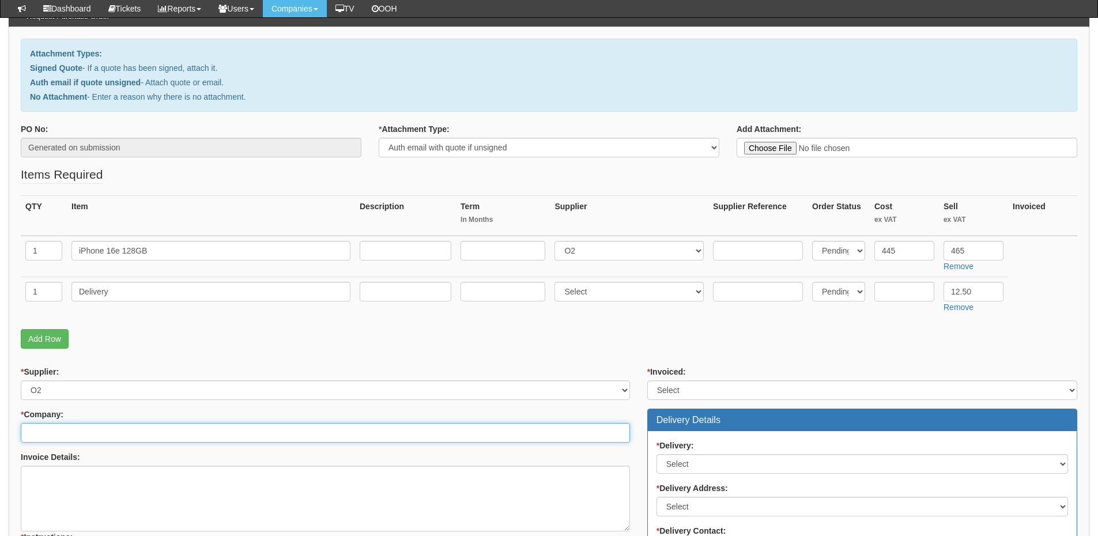
click at [103, 428] on input "* Company:" at bounding box center [325, 433] width 609 height 20
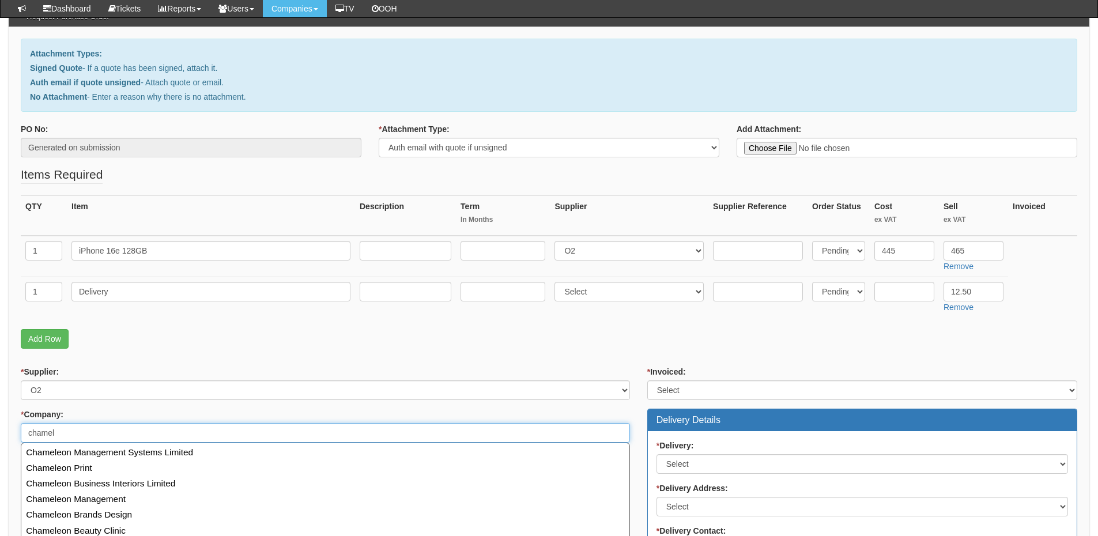
scroll to position [173, 0]
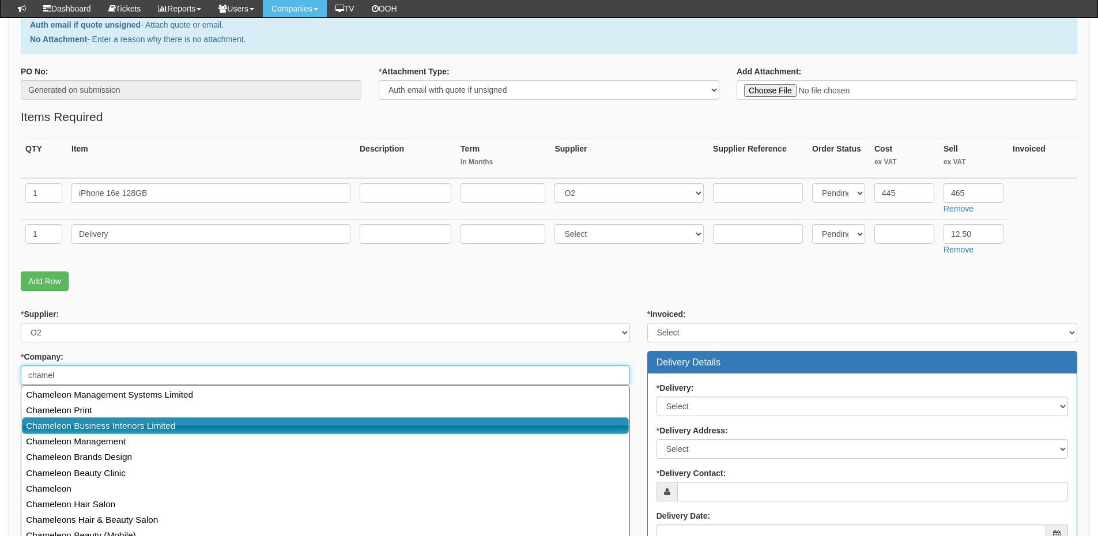
click at [103, 428] on link "Chameleon Business Interiors Limited" at bounding box center [325, 425] width 607 height 17
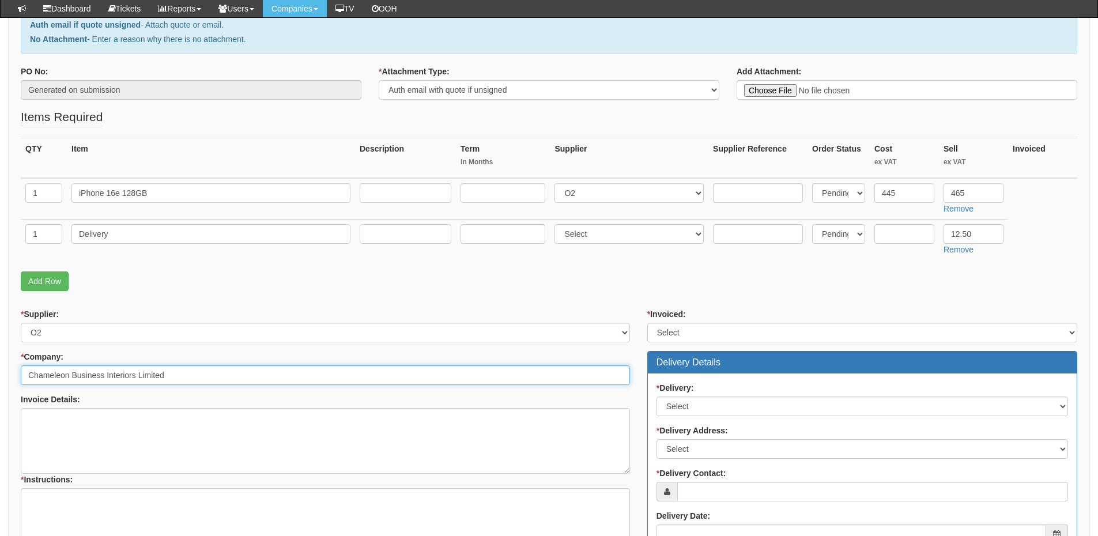
type input "Chameleon Business Interiors Limited"
click at [663, 337] on select "Select Yes No N/A STB (part of order)" at bounding box center [863, 333] width 430 height 20
select select "2"
click at [648, 323] on select "Select Yes No N/A STB (part of order)" at bounding box center [863, 333] width 430 height 20
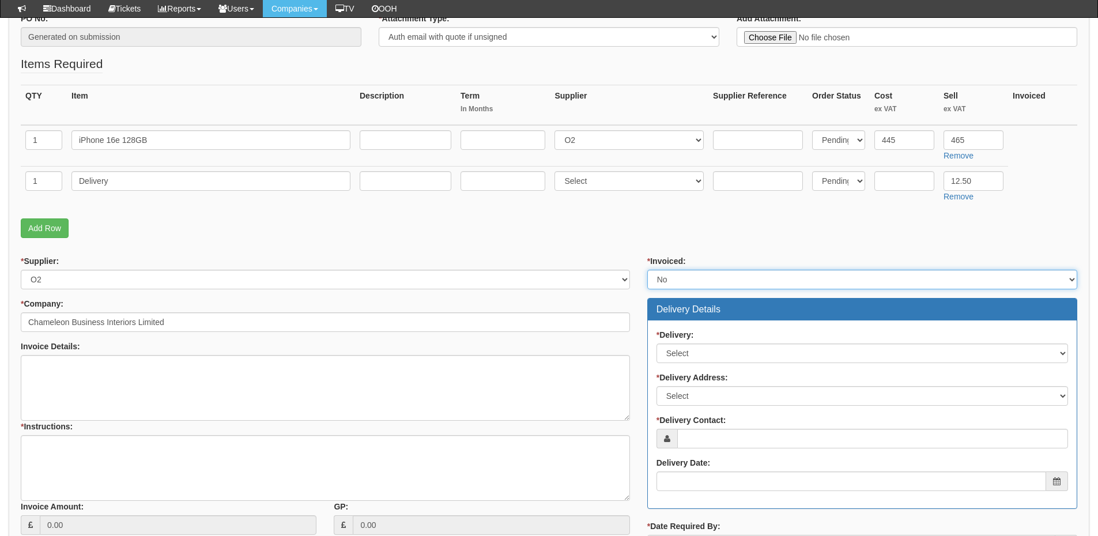
scroll to position [288, 0]
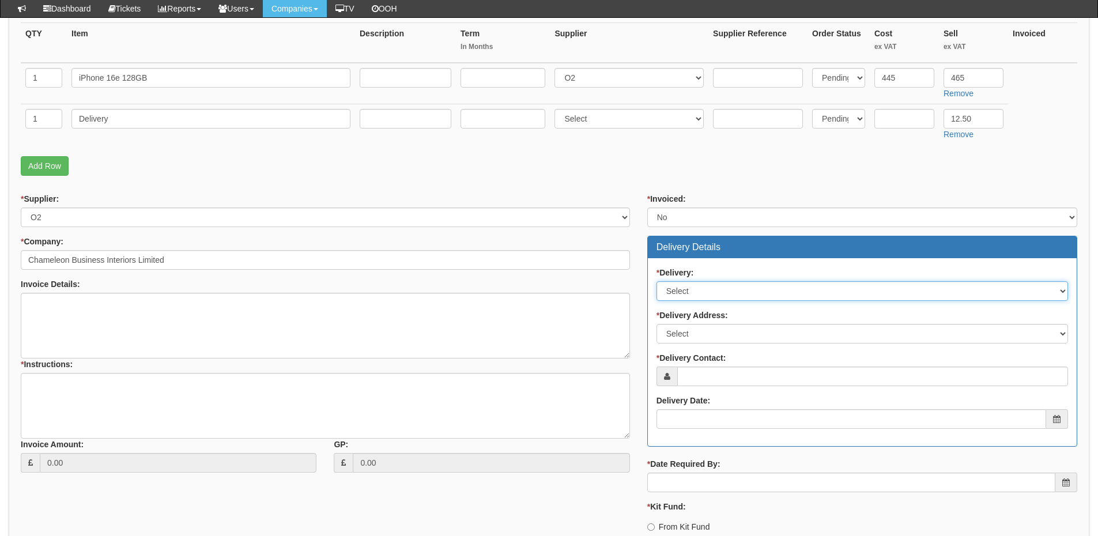
drag, startPoint x: 680, startPoint y: 292, endPoint x: 685, endPoint y: 300, distance: 9.3
click at [680, 292] on select "Select No Not Applicable Yes" at bounding box center [863, 291] width 412 height 20
select select "1"
click at [657, 281] on select "Select No Not Applicable Yes" at bounding box center [863, 291] width 412 height 20
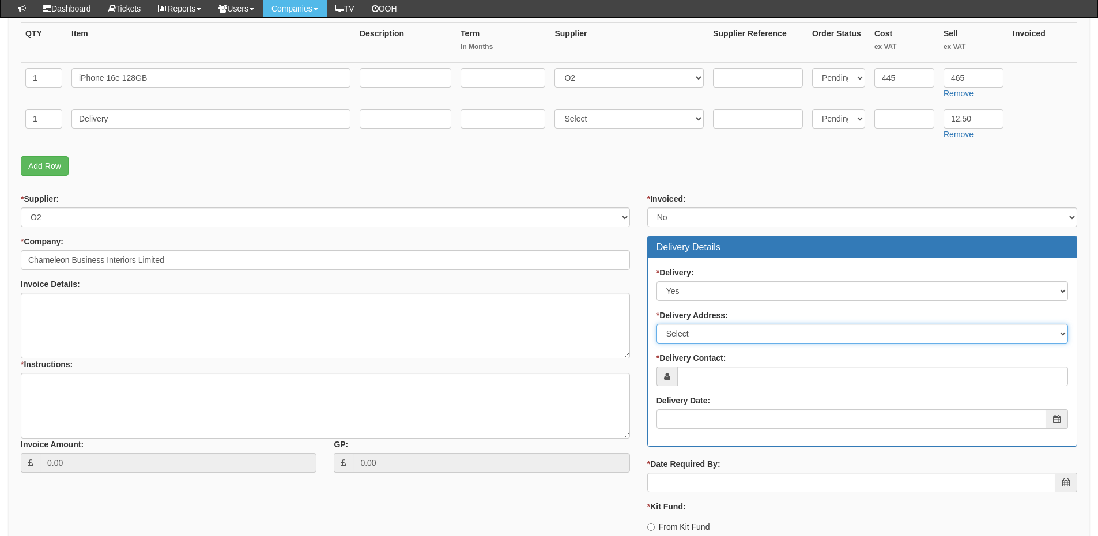
click at [699, 334] on select "Select Not Applicable Main Address - HU1 2BN Other" at bounding box center [863, 334] width 412 height 20
select select "company_main_address"
click at [657, 324] on select "Select Not Applicable Main Address - HU1 2BN Other" at bounding box center [863, 334] width 412 height 20
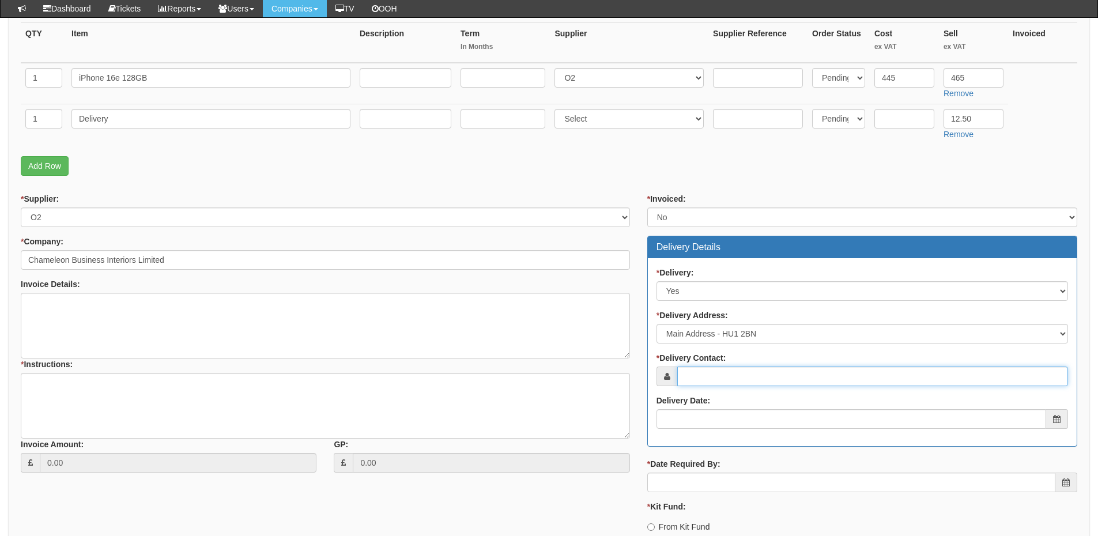
click at [698, 375] on input "* Delivery Contact:" at bounding box center [873, 377] width 391 height 20
click at [720, 382] on input "* Delivery Contact:" at bounding box center [873, 377] width 391 height 20
paste input "Linda Adland"
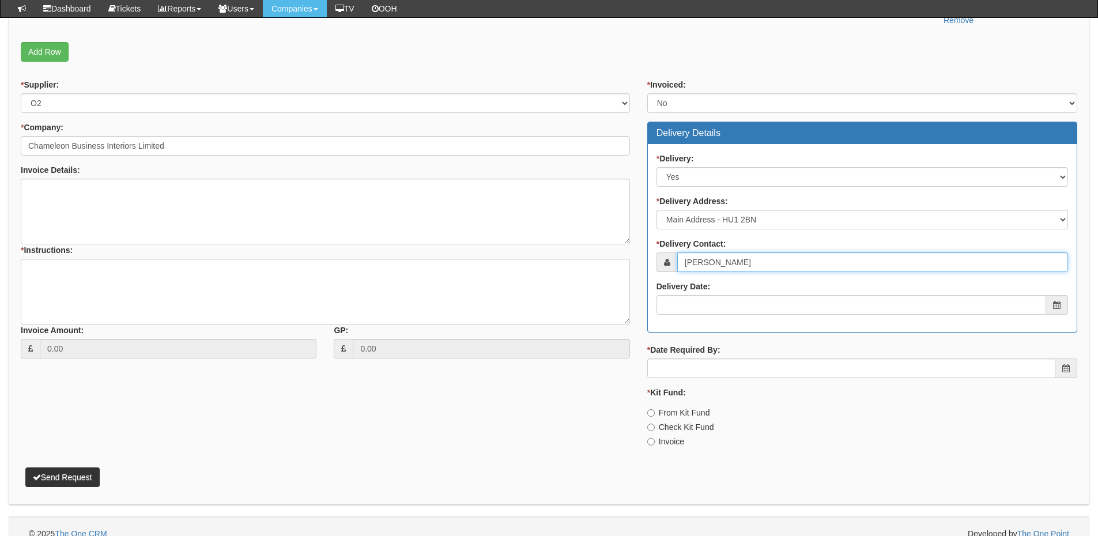
scroll to position [404, 0]
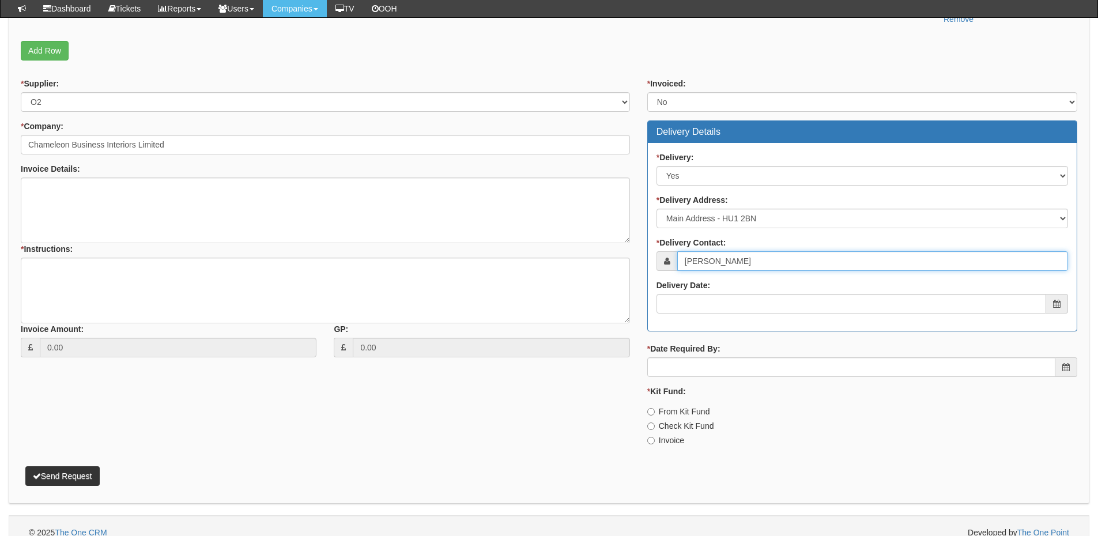
type input "Linda Adland"
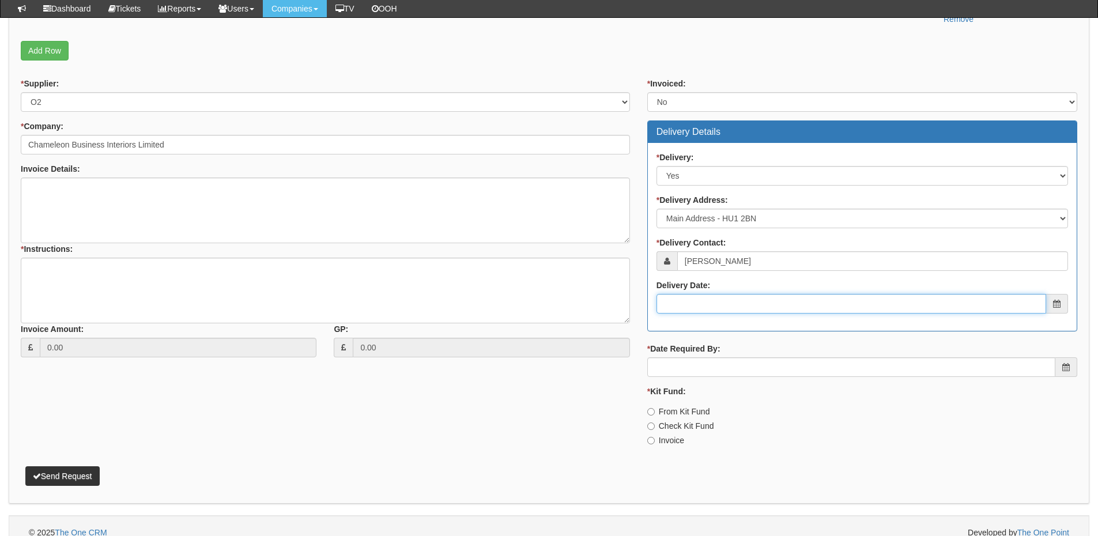
click at [710, 307] on input "Delivery Date:" at bounding box center [852, 304] width 390 height 20
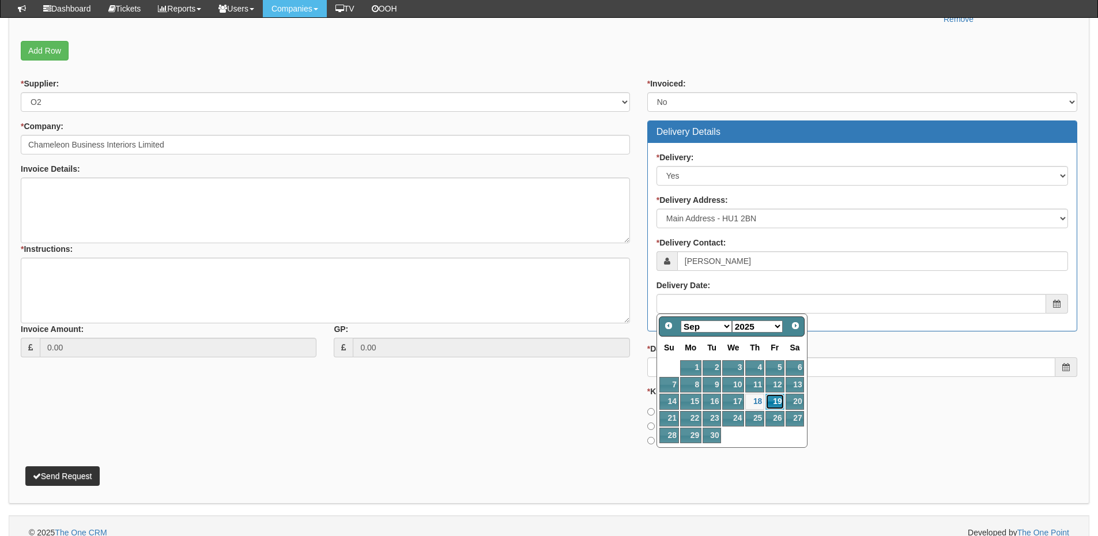
click at [778, 401] on link "19" at bounding box center [775, 402] width 18 height 16
type input "2025-09-19"
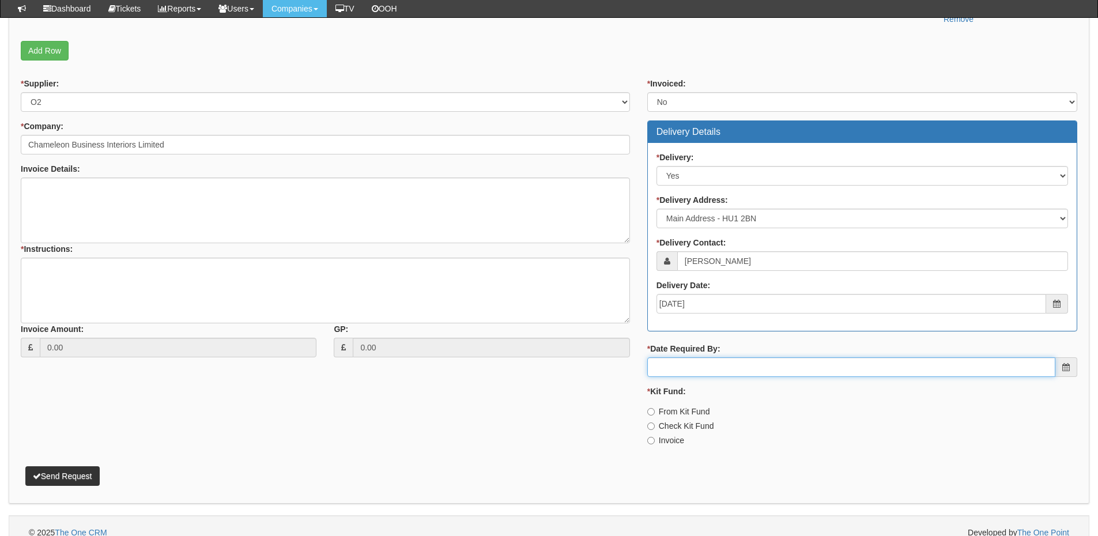
click at [749, 371] on input "* Date Required By:" at bounding box center [852, 368] width 408 height 20
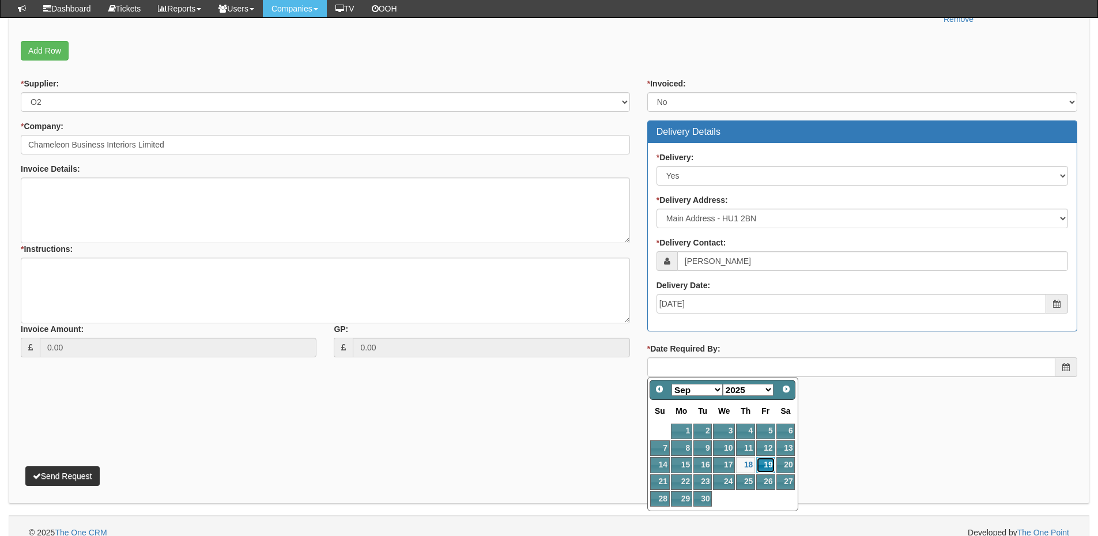
click at [767, 464] on link "19" at bounding box center [766, 465] width 18 height 16
type input "2025-09-19"
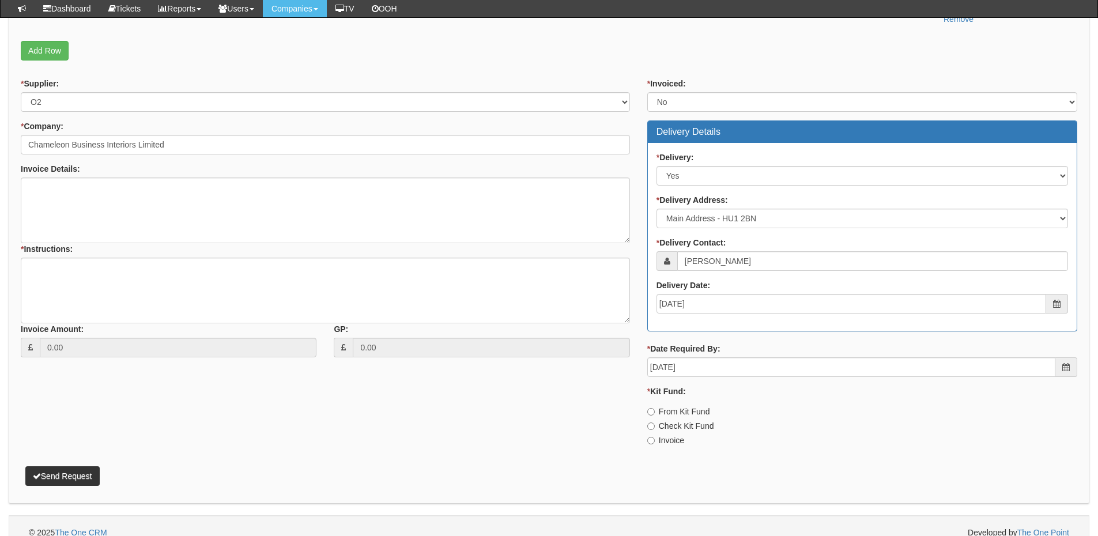
click at [665, 437] on label "Invoice" at bounding box center [666, 441] width 37 height 12
click at [655, 437] on input "Invoice" at bounding box center [651, 440] width 7 height 7
radio input "true"
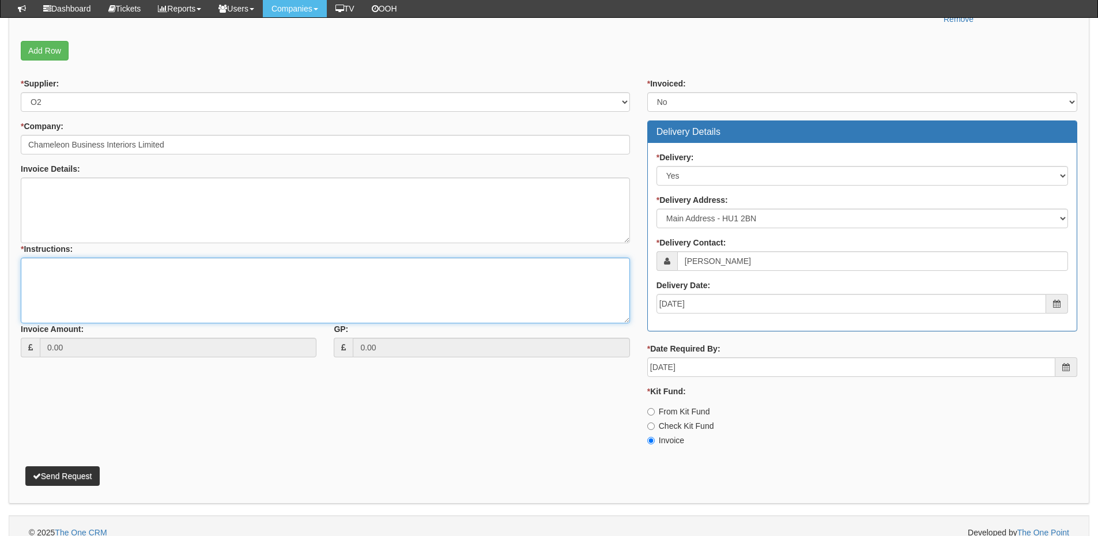
click at [247, 284] on textarea "* Instructions:" at bounding box center [325, 291] width 609 height 66
type textarea "Hardware only"
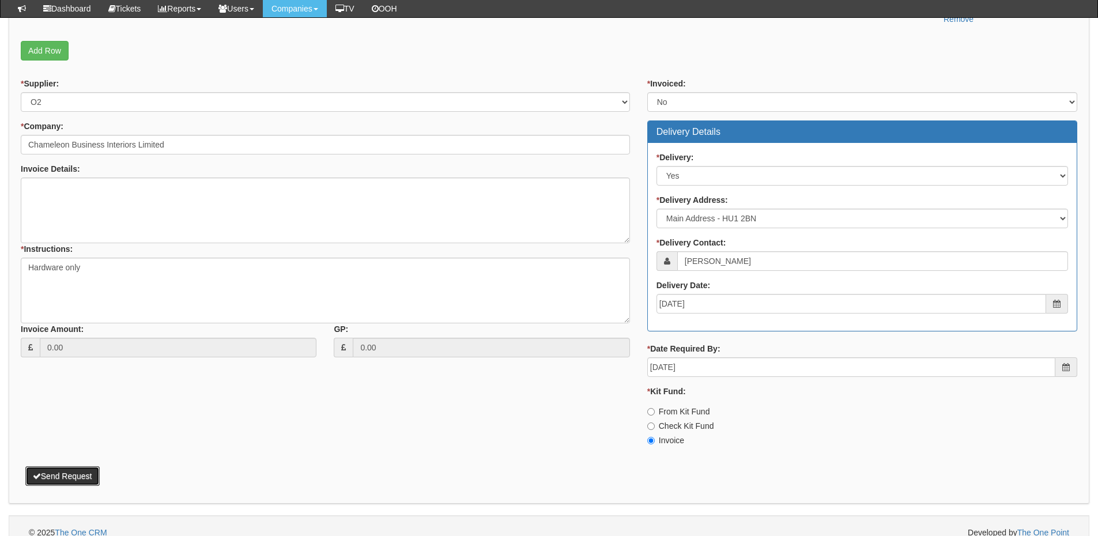
click at [89, 468] on button "Send Request" at bounding box center [62, 476] width 74 height 20
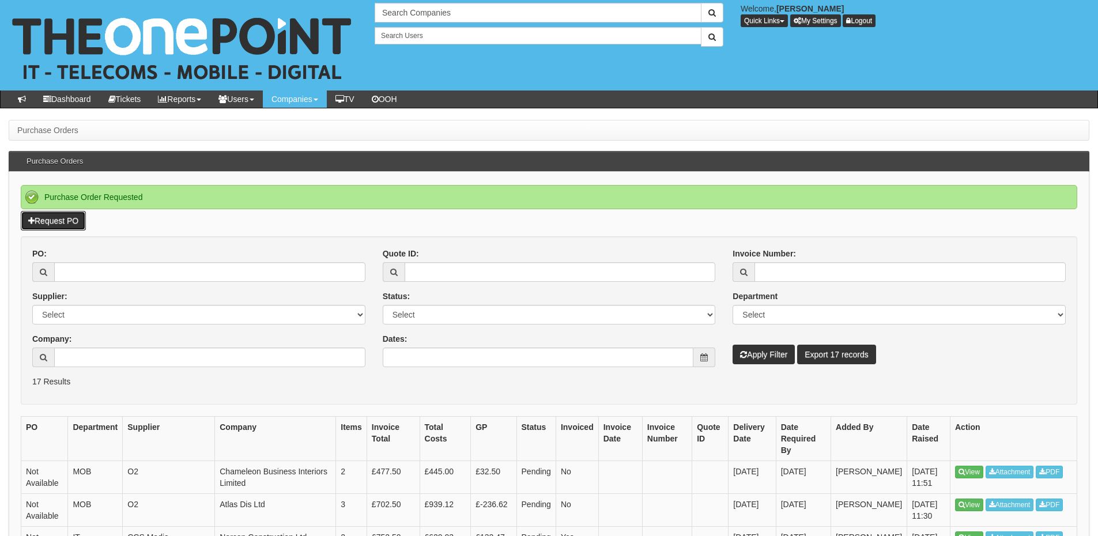
click at [61, 225] on link "Request PO" at bounding box center [53, 221] width 65 height 20
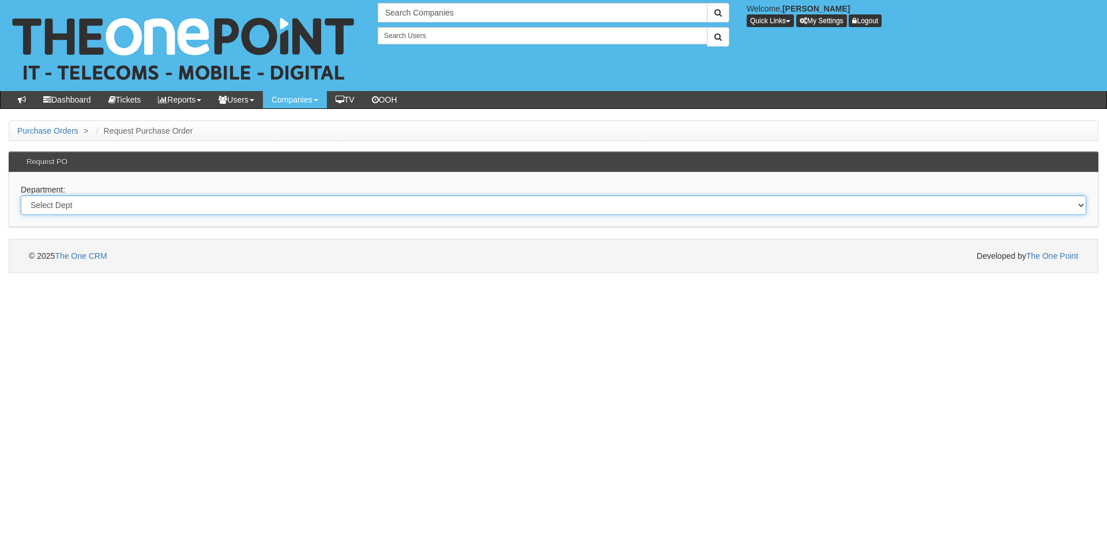
click at [156, 205] on select "Select Dept Digital Internal IT Mobiles Marketing Telecoms" at bounding box center [554, 205] width 1066 height 20
select select "?pipeID=&dept=IT"
click at [21, 195] on select "Select Dept Digital Internal IT Mobiles Marketing Telecoms" at bounding box center [554, 205] width 1066 height 20
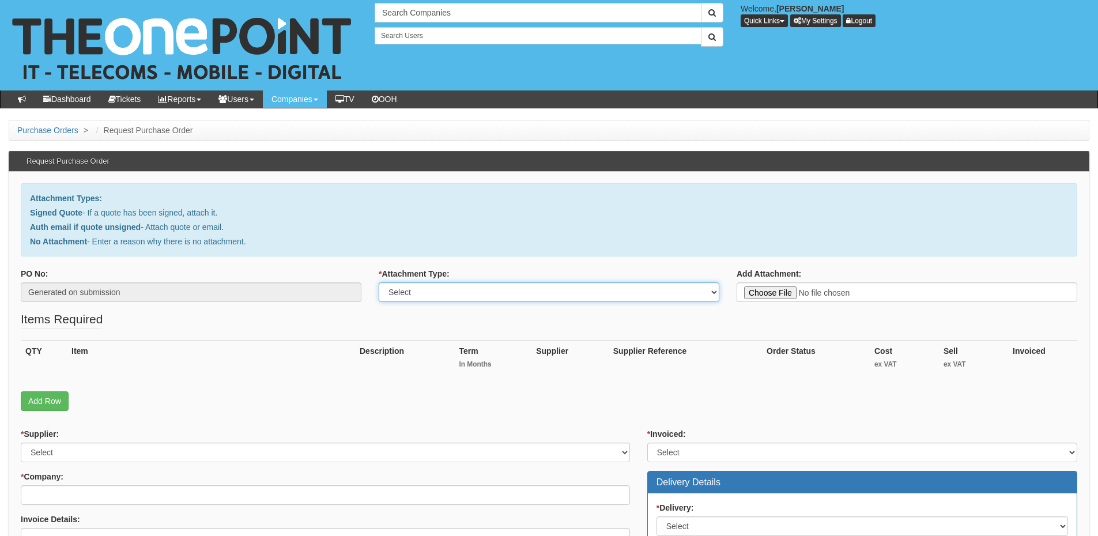
drag, startPoint x: 525, startPoint y: 292, endPoint x: 518, endPoint y: 301, distance: 11.1
click at [525, 292] on select "Select Signed Quote Auth email with quote if unsigned No Attachment" at bounding box center [549, 293] width 341 height 20
select select "Signed Quote"
click at [379, 283] on select "Select Signed Quote Auth email with quote if unsigned No Attachment" at bounding box center [549, 293] width 341 height 20
type input "C:\fakepath\AGE UK - Windows 11 Pro Key.pdf"
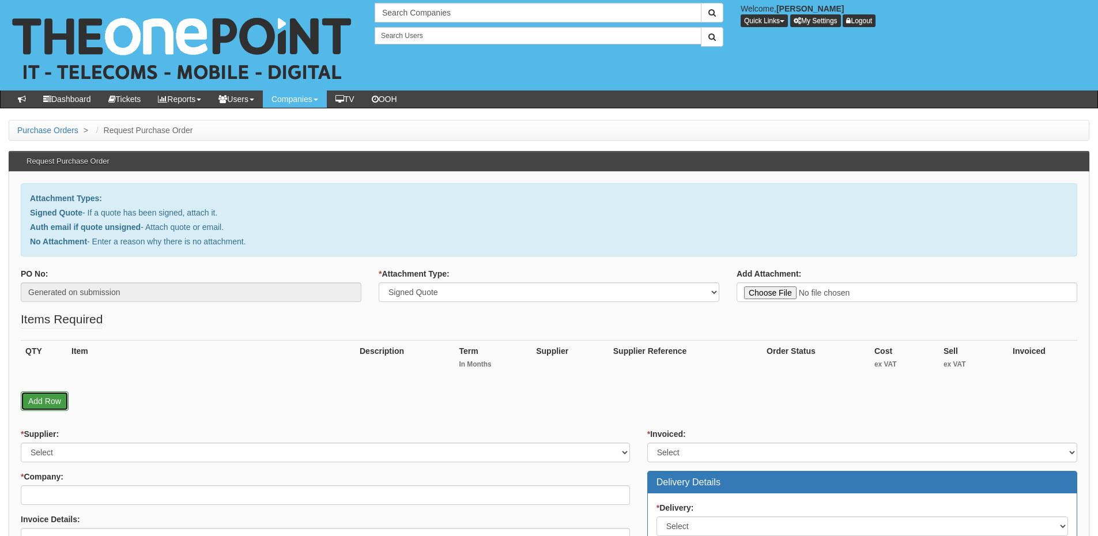
click at [40, 401] on link "Add Row" at bounding box center [45, 402] width 48 height 20
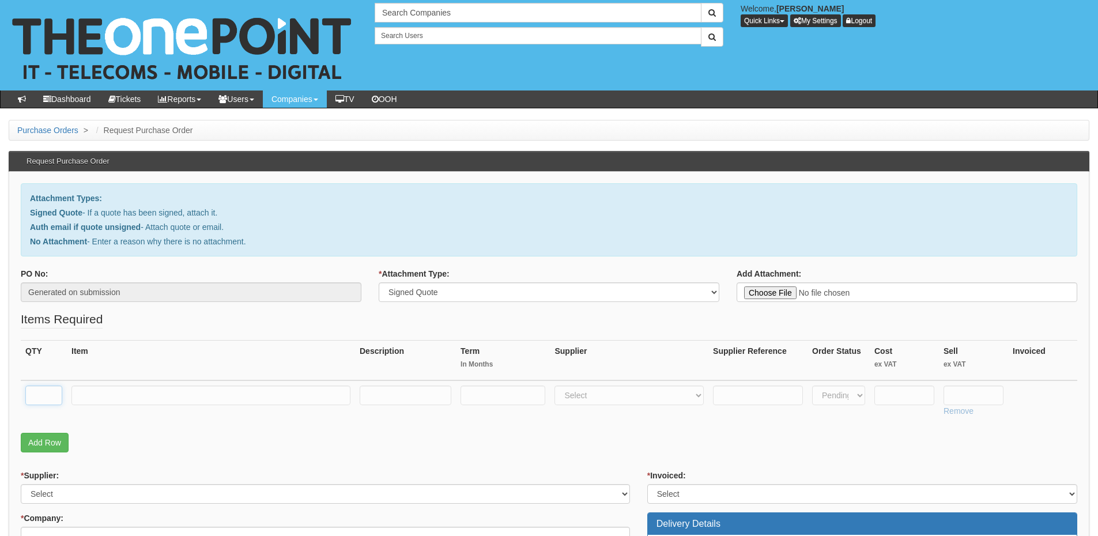
click at [40, 392] on input "text" at bounding box center [43, 396] width 37 height 20
type input "1"
click at [106, 398] on input "text" at bounding box center [211, 396] width 279 height 20
paste input "Windows 11 Pro Key"
type input "Windows 11 Pro Key"
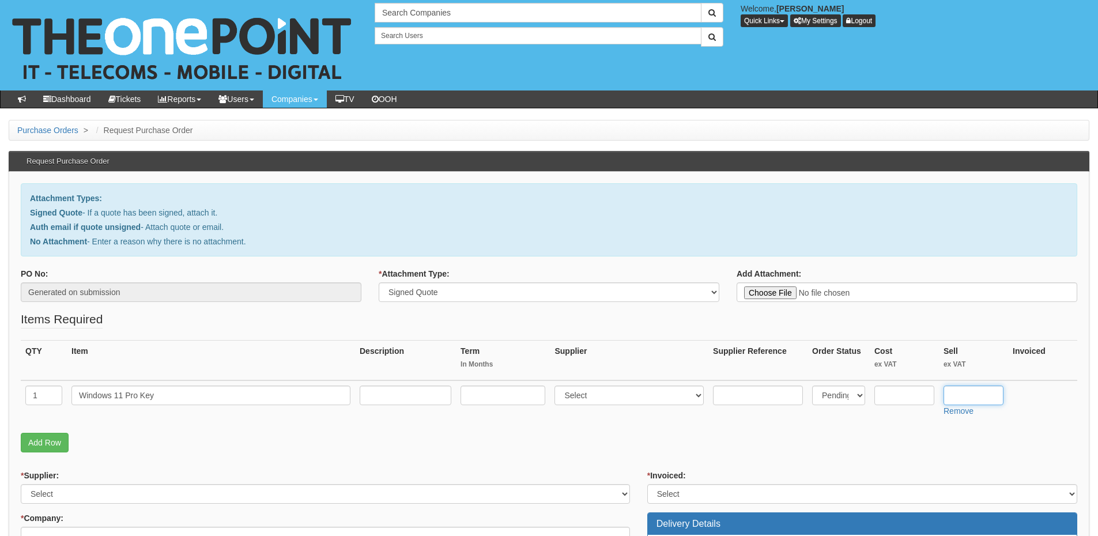
click at [976, 393] on input "text" at bounding box center [974, 396] width 60 height 20
type input "47"
click at [624, 392] on select "Select 123 REG.co.uk 1Password 3 4Gon AA Jones Electric Ltd Abzorb Access Group…" at bounding box center [629, 396] width 149 height 20
select select "291"
click at [558, 386] on select "Select 123 REG.co.uk 1Password 3 4Gon AA Jones Electric Ltd Abzorb Access Group…" at bounding box center [629, 396] width 149 height 20
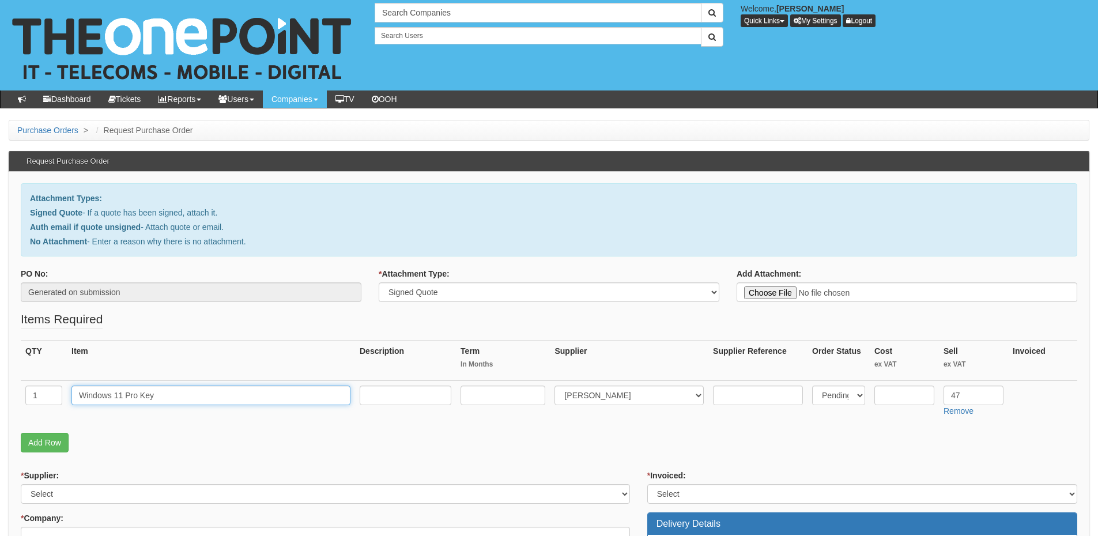
drag, startPoint x: 168, startPoint y: 392, endPoint x: 66, endPoint y: 393, distance: 102.1
click at [66, 393] on tr "1 Windows 11 Pro Key Select 123 REG.co.uk 1Password 3 4Gon AA Jones Electric Lt…" at bounding box center [549, 401] width 1057 height 41
paste input "NFP Windows 11 Pro Licences"
type input "NFP Windows 11 Pro Licences"
click at [405, 396] on input "text" at bounding box center [406, 396] width 92 height 20
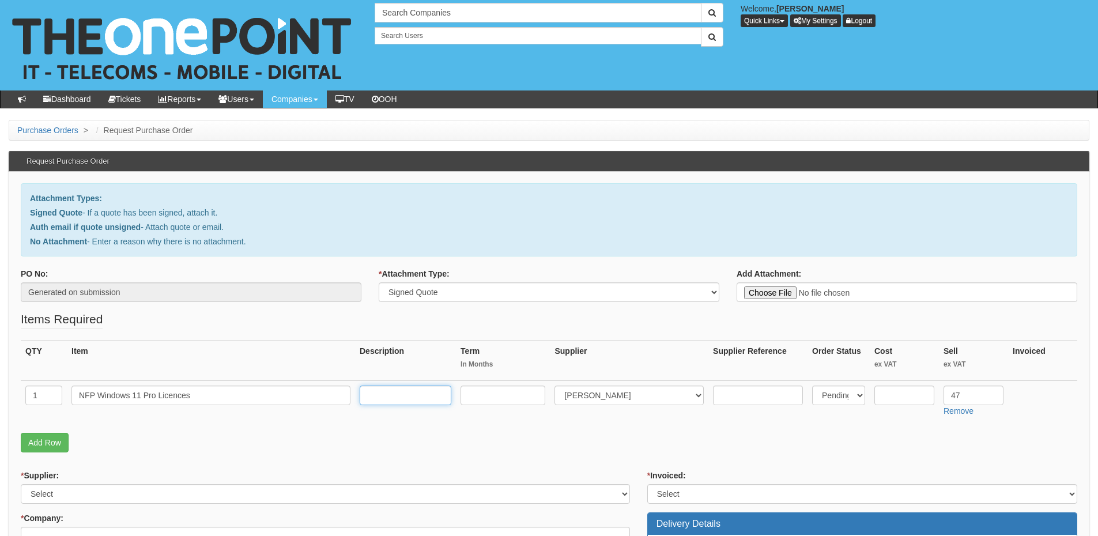
paste input "VPN: DG7GMGF0D8H4:0003_NFP"
type input "VPN: DG7GMGF0D8H4:0003_NFP"
click at [512, 401] on input "text" at bounding box center [503, 396] width 85 height 20
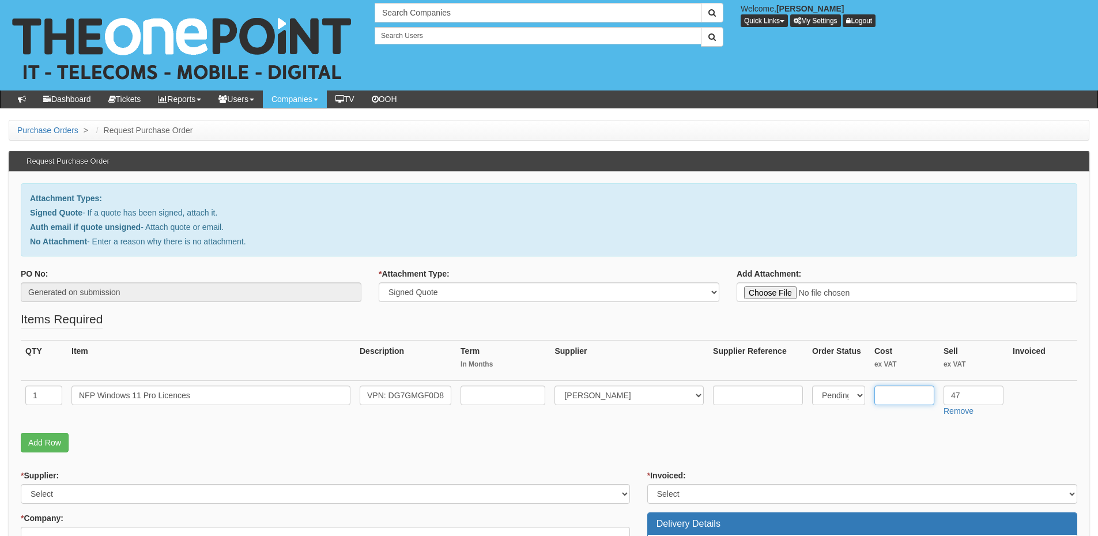
click at [898, 394] on input "text" at bounding box center [905, 396] width 60 height 20
paste input "40.74"
click at [891, 398] on input "40.74" at bounding box center [905, 396] width 60 height 20
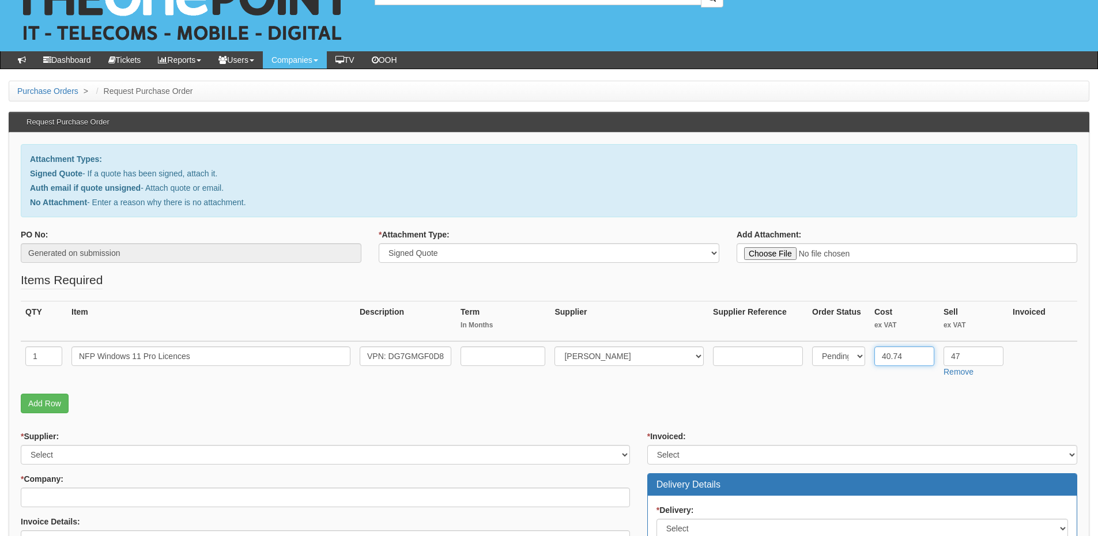
scroll to position [173, 0]
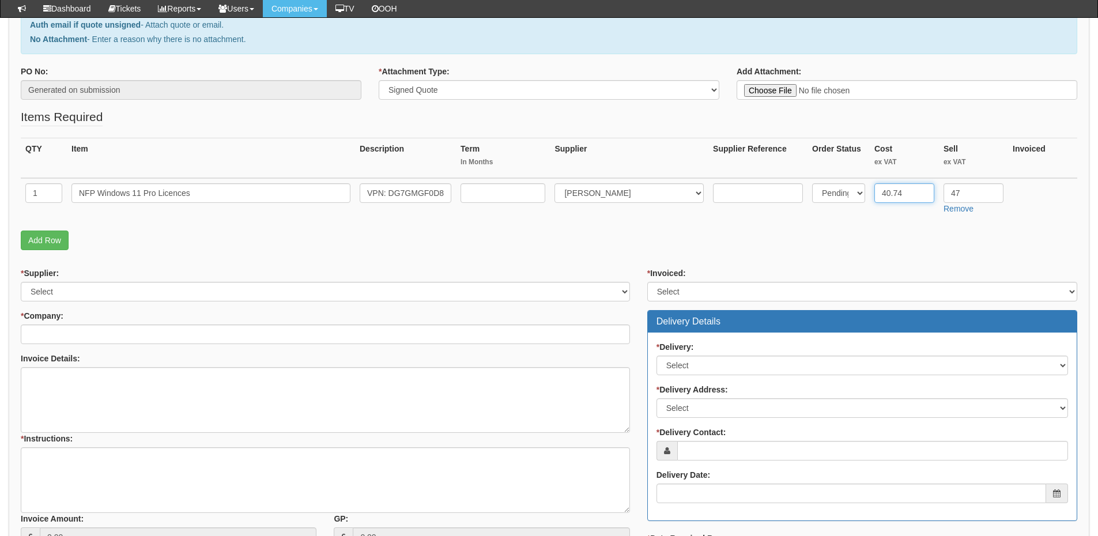
type input "40.74"
click at [66, 281] on div "* Supplier: Select 123 REG.co.uk 1Password 3 4Gon AA Jones Electric Ltd Abzorb …" at bounding box center [325, 285] width 609 height 34
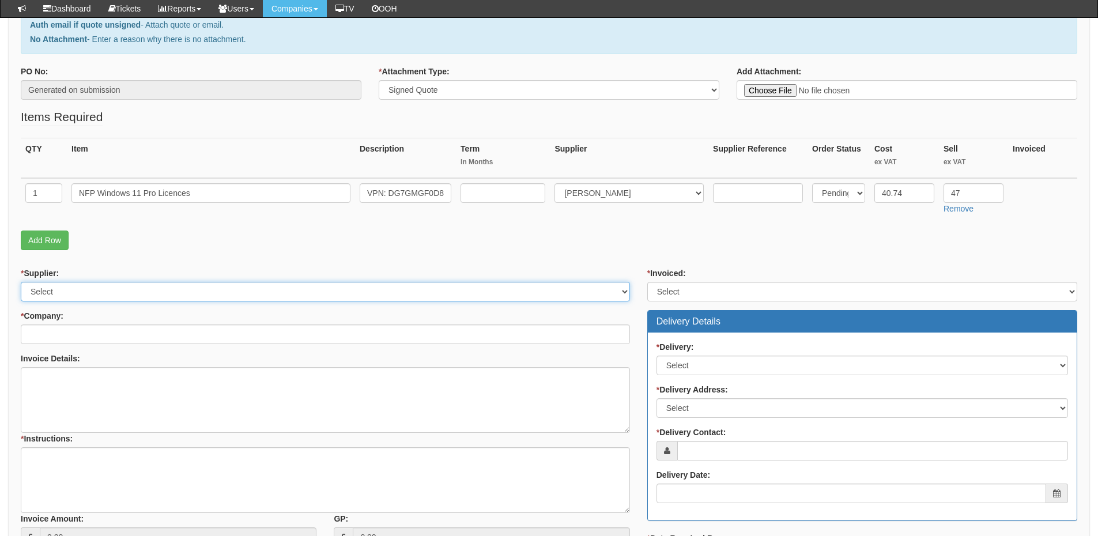
click at [68, 284] on select "Select 123 REG.co.uk 1Password 3 4Gon AA Jones Electric Ltd Abzorb Access Group…" at bounding box center [325, 292] width 609 height 20
select select "291"
click at [21, 282] on select "Select 123 REG.co.uk 1Password 3 4Gon AA Jones Electric Ltd Abzorb Access Group…" at bounding box center [325, 292] width 609 height 20
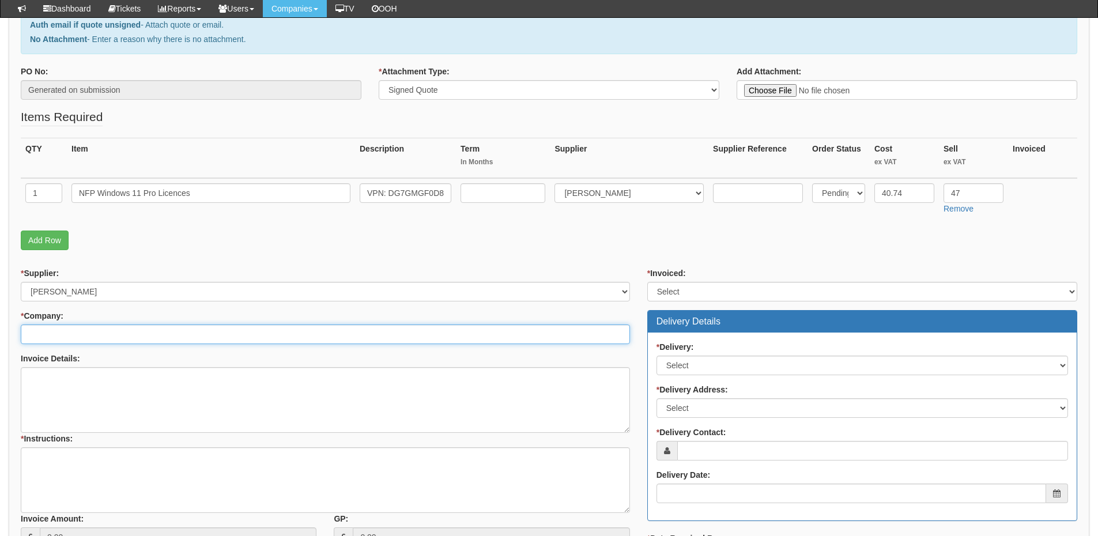
click at [76, 331] on input "* Company:" at bounding box center [325, 335] width 609 height 20
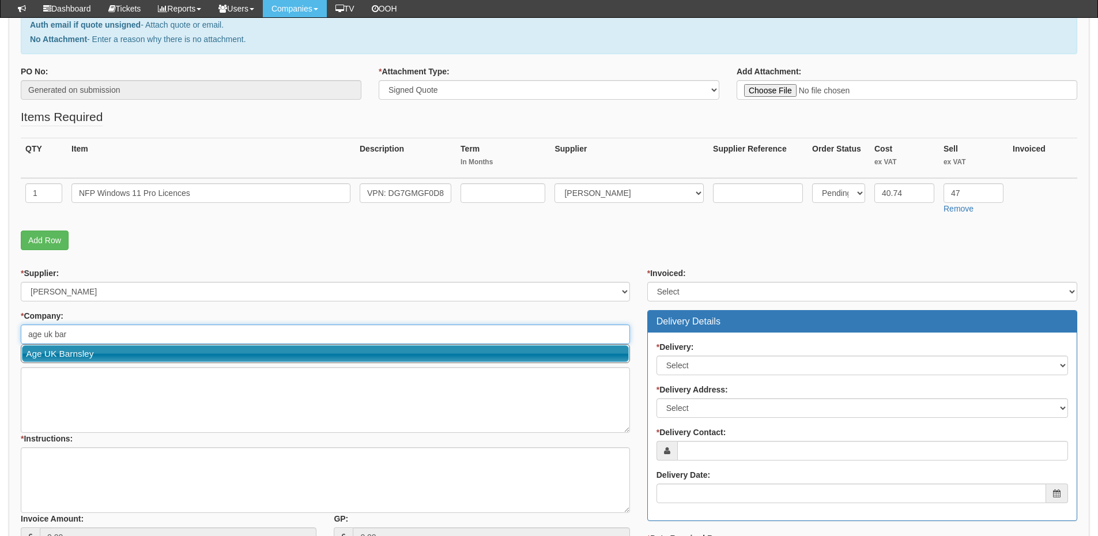
click at [76, 354] on link "Age UK Barnsley" at bounding box center [325, 353] width 607 height 17
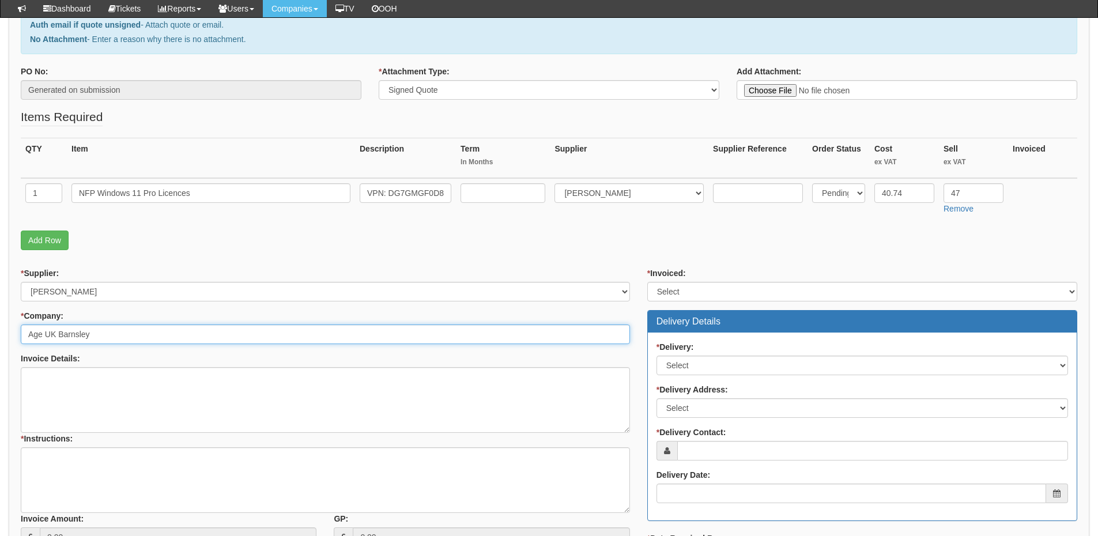
type input "Age UK Barnsley"
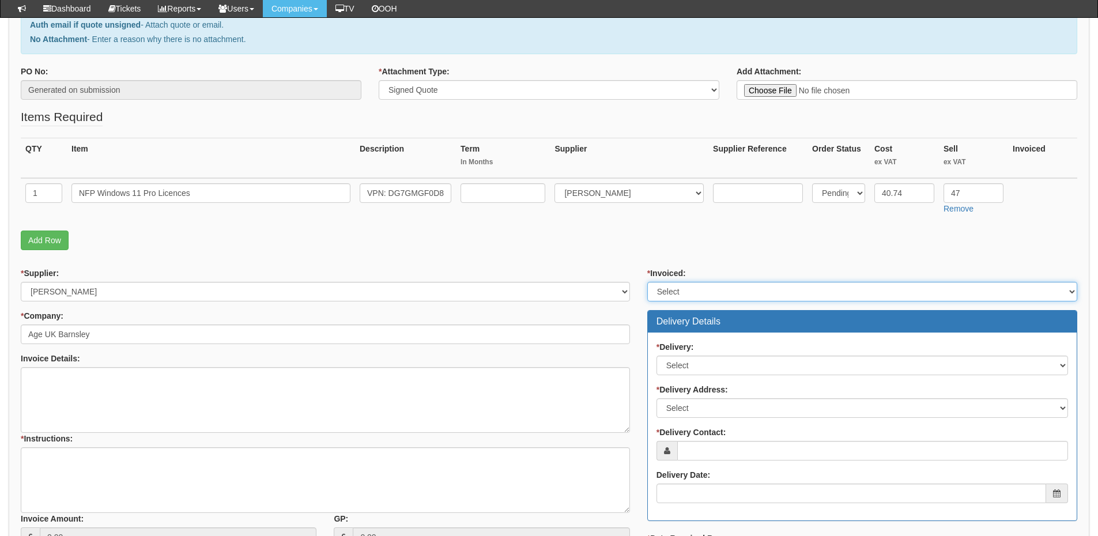
click at [692, 290] on select "Select Yes No N/A STB (part of order)" at bounding box center [863, 292] width 430 height 20
select select "2"
click at [648, 282] on select "Select Yes No N/A STB (part of order)" at bounding box center [863, 292] width 430 height 20
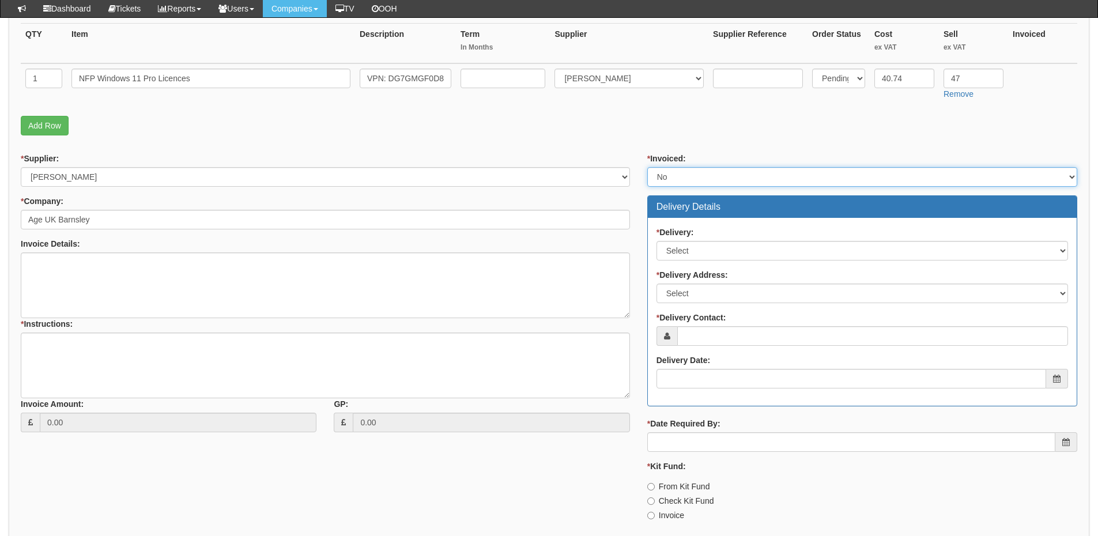
scroll to position [288, 0]
click at [686, 254] on select "Select No Not Applicable Yes" at bounding box center [863, 250] width 412 height 20
select select "3"
click at [657, 240] on select "Select No Not Applicable Yes" at bounding box center [863, 250] width 412 height 20
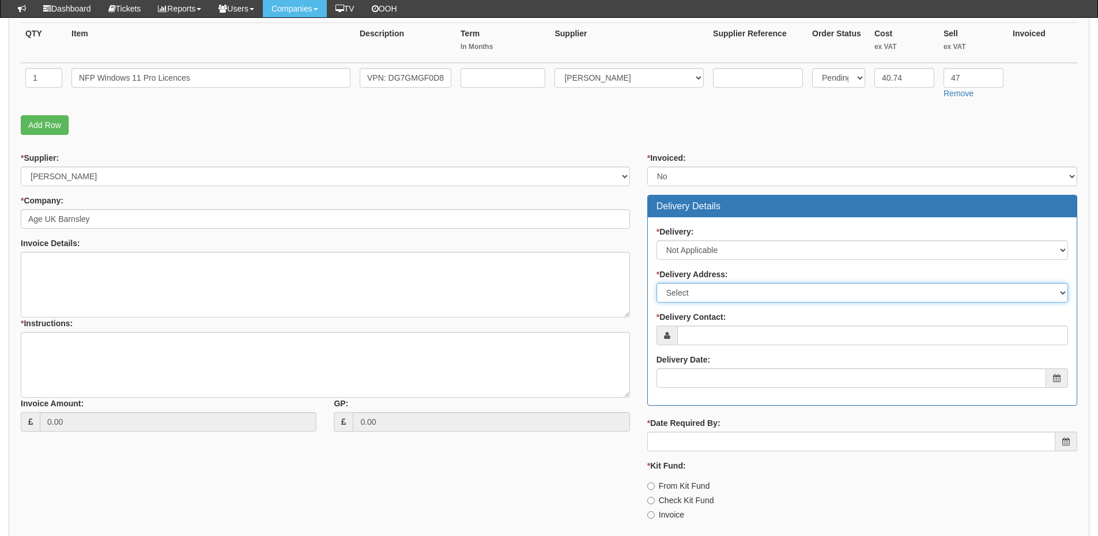
click at [686, 292] on select "Select Not Applicable Main Address - S71 1AR Other" at bounding box center [863, 293] width 412 height 20
select select "N/A"
click at [657, 283] on select "Select Not Applicable Main Address - S71 1AR Other" at bounding box center [863, 293] width 412 height 20
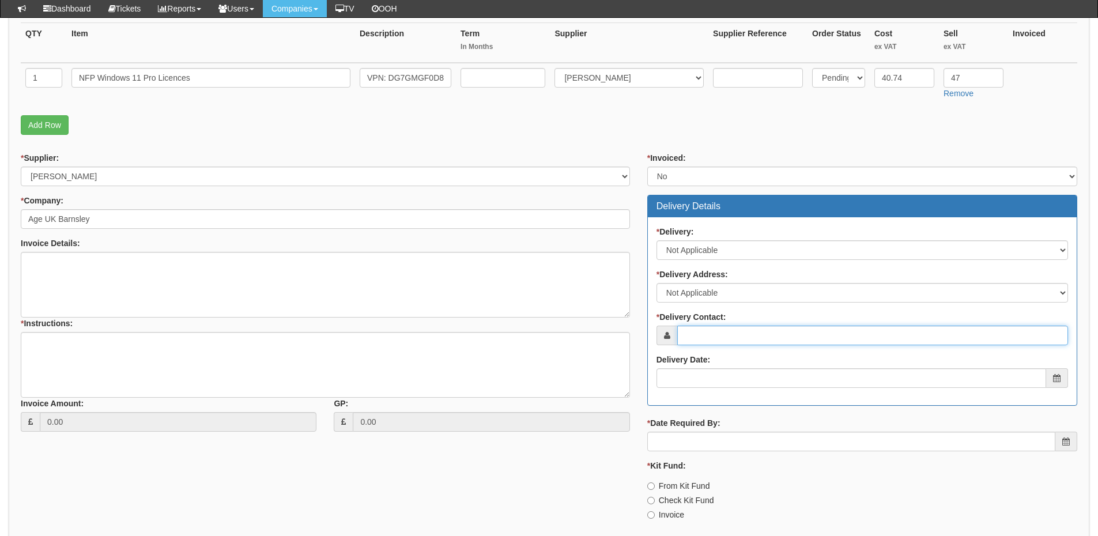
click at [694, 334] on input "* Delivery Contact:" at bounding box center [873, 336] width 391 height 20
paste input "Mechelle Mallison"
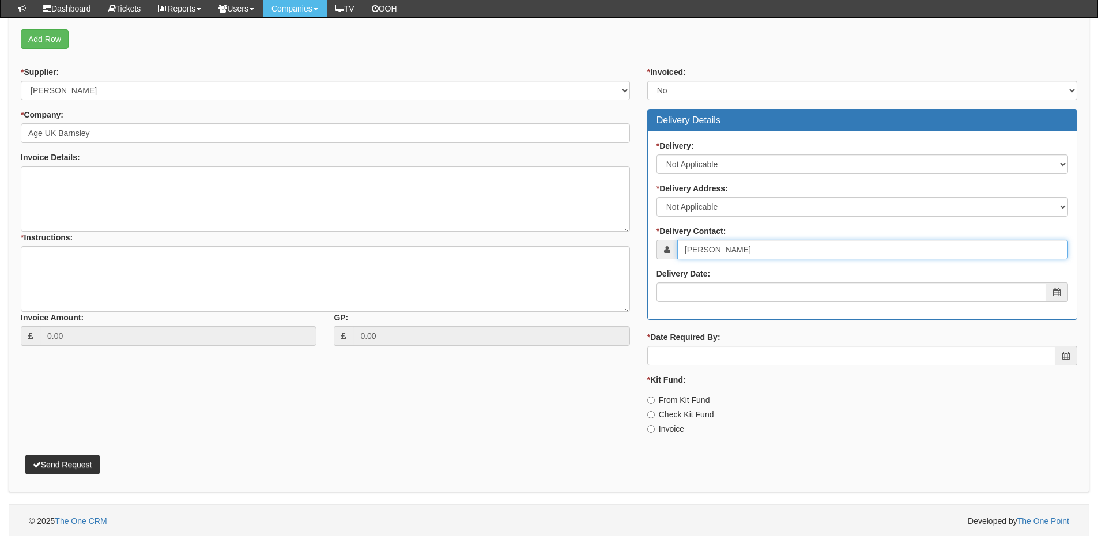
scroll to position [377, 0]
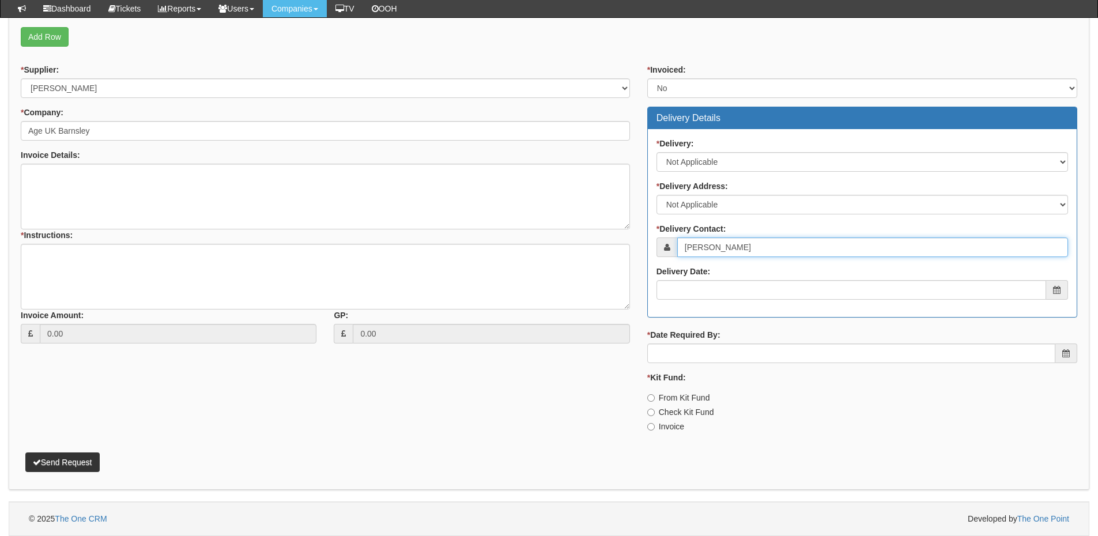
type input "Mechelle Mallison"
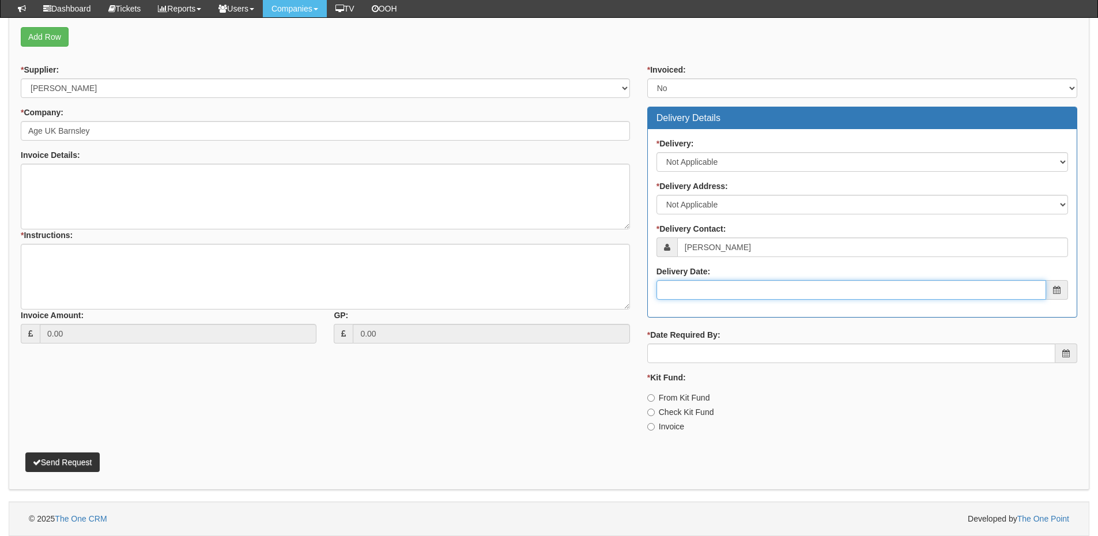
click at [705, 290] on input "Delivery Date:" at bounding box center [852, 290] width 390 height 20
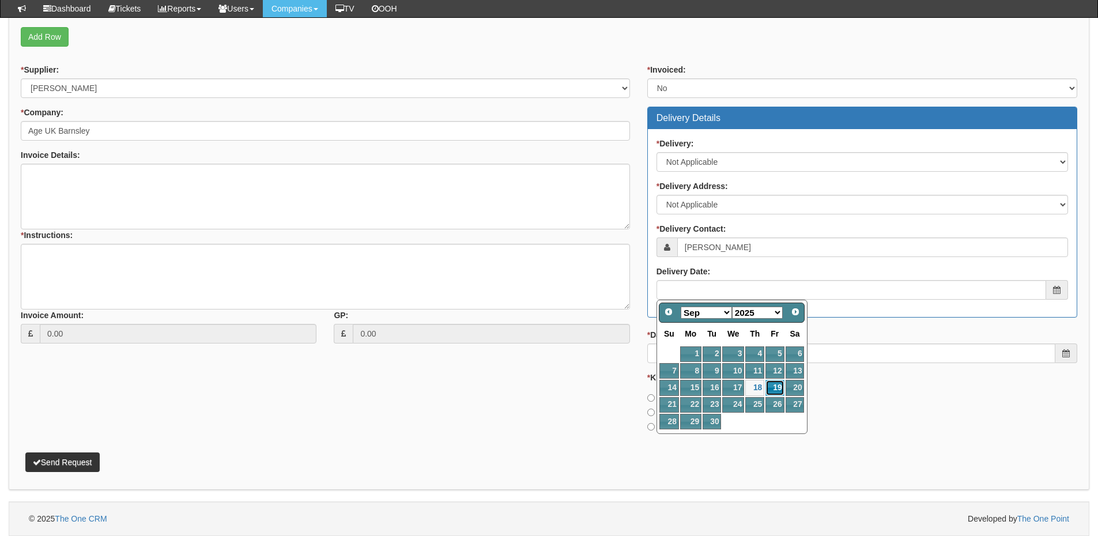
click at [774, 387] on link "19" at bounding box center [775, 388] width 18 height 16
type input "2025-09-19"
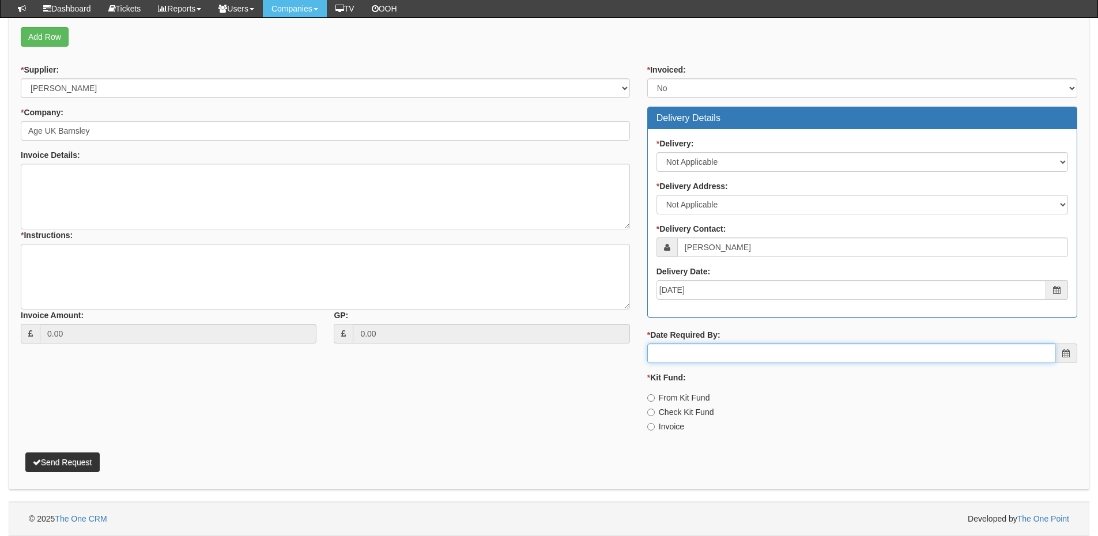
click at [758, 360] on input "* Date Required By:" at bounding box center [852, 354] width 408 height 20
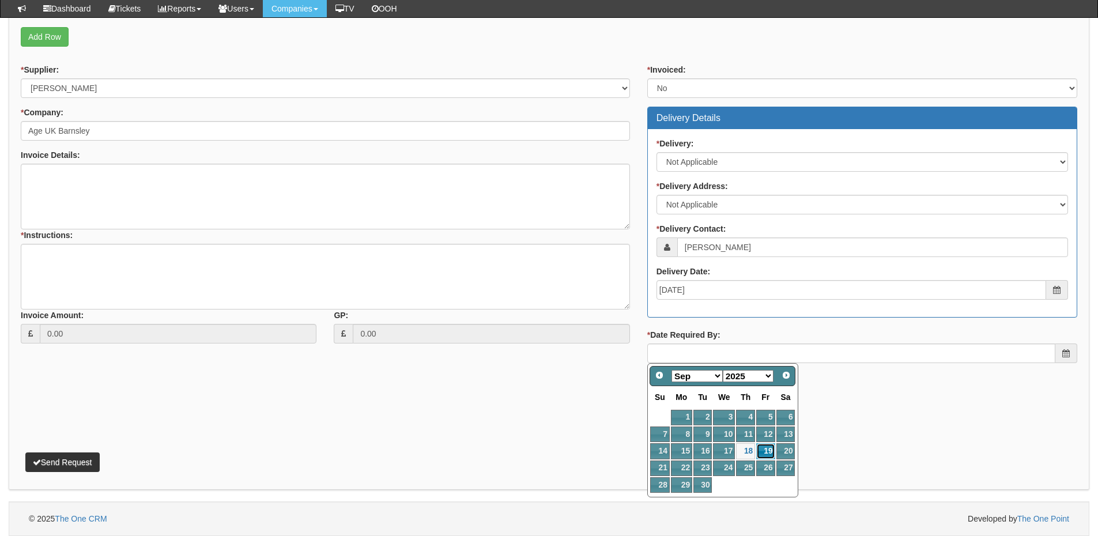
click at [761, 446] on link "19" at bounding box center [766, 451] width 18 height 16
type input "2025-09-19"
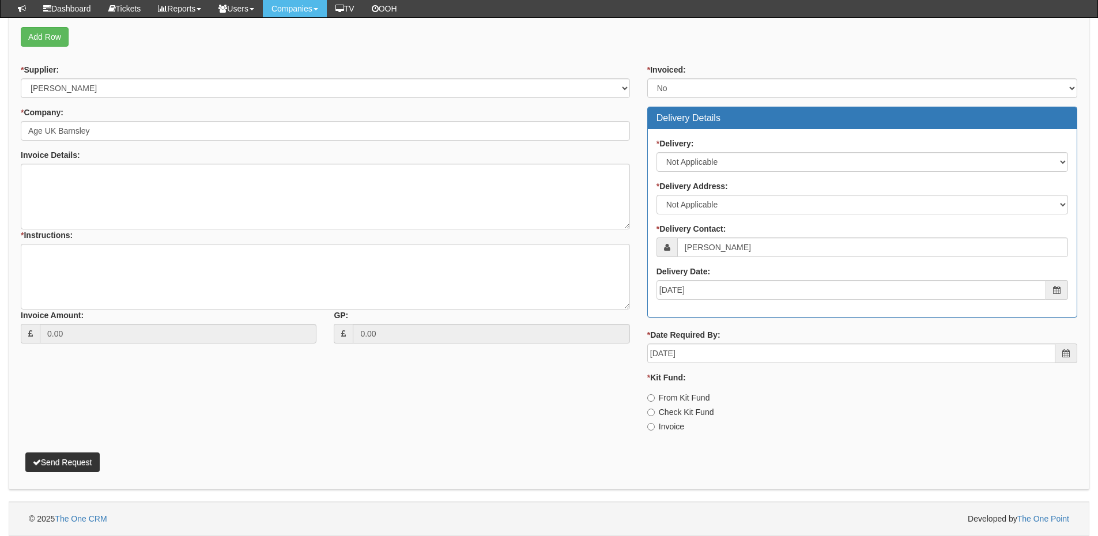
click at [664, 429] on label "Invoice" at bounding box center [666, 427] width 37 height 12
click at [655, 429] on input "Invoice" at bounding box center [651, 426] width 7 height 7
radio input "true"
click at [160, 268] on textarea "* Instructions:" at bounding box center [325, 277] width 609 height 66
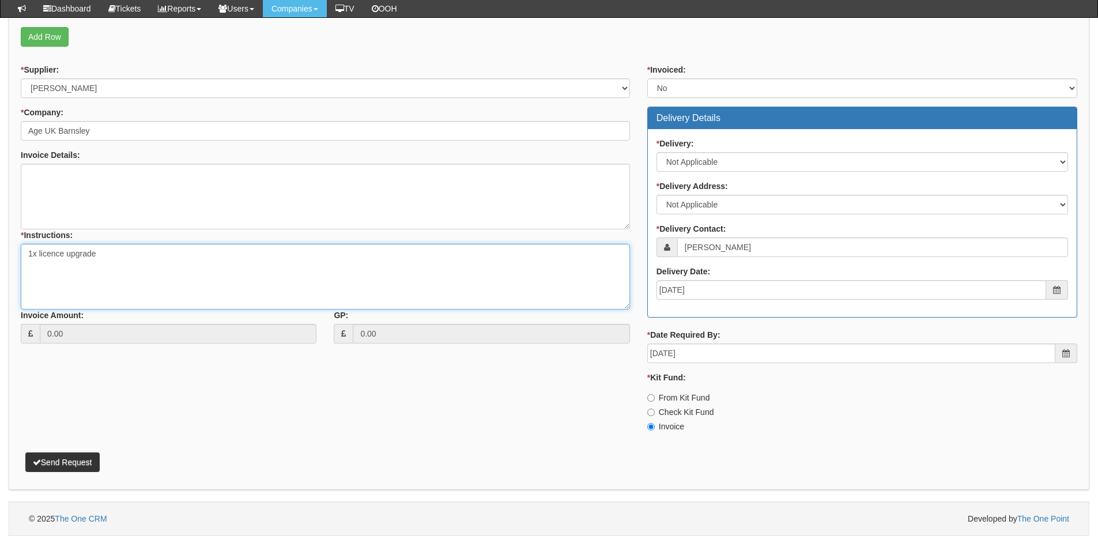
type textarea "1x licence upgrade"
click at [48, 458] on button "Send Request" at bounding box center [62, 463] width 74 height 20
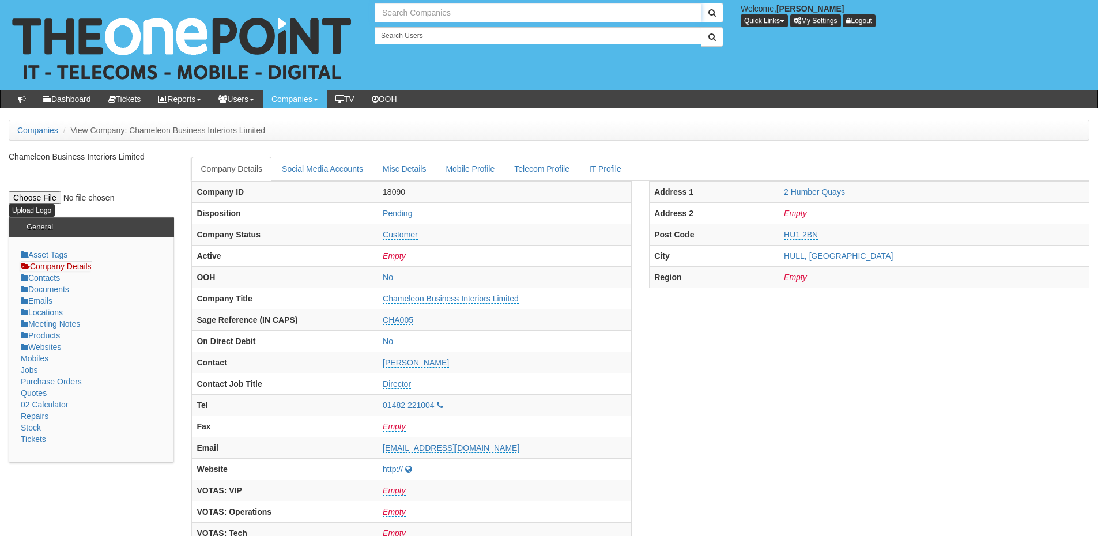
click at [398, 16] on input "text" at bounding box center [538, 13] width 327 height 20
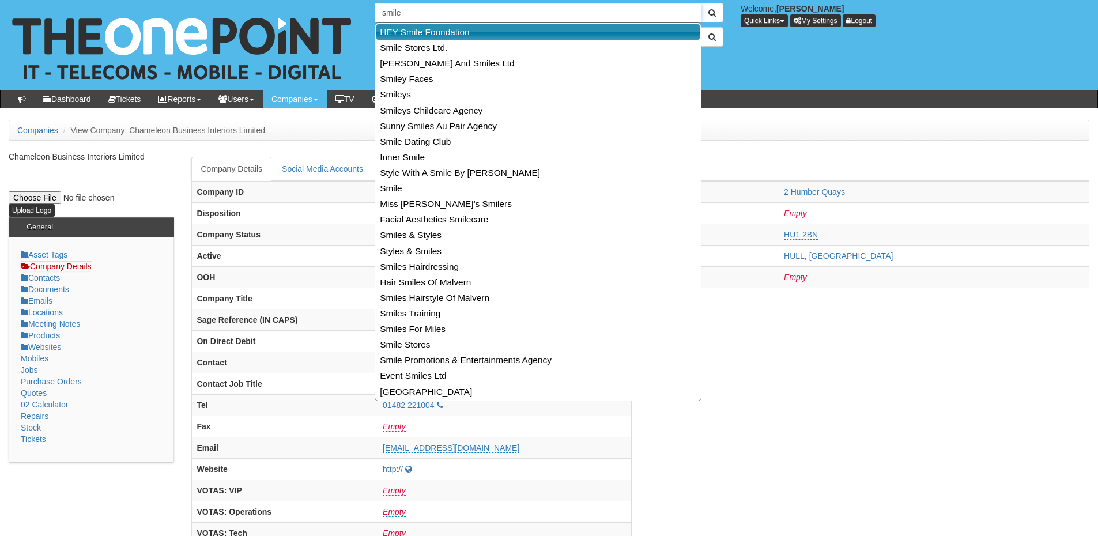
click at [413, 25] on link "HEY Smile Foundation" at bounding box center [538, 32] width 325 height 17
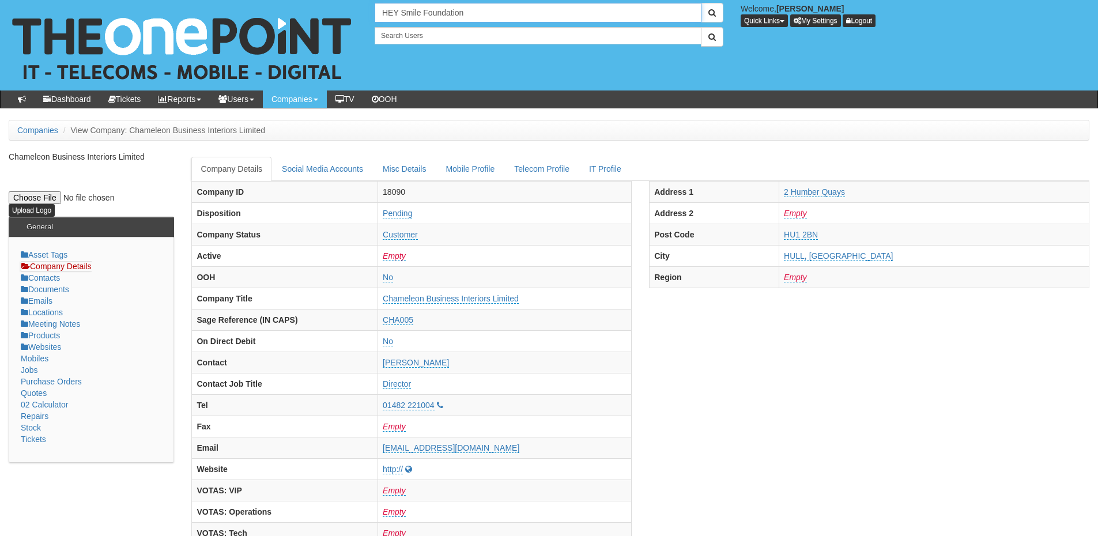
type input "HEY Smile Foundation"
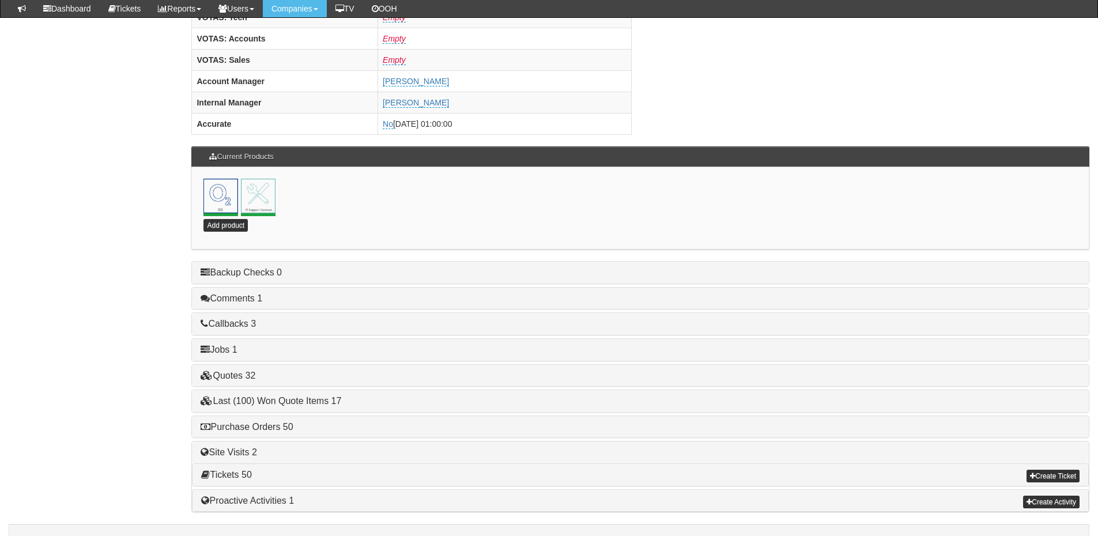
scroll to position [509, 0]
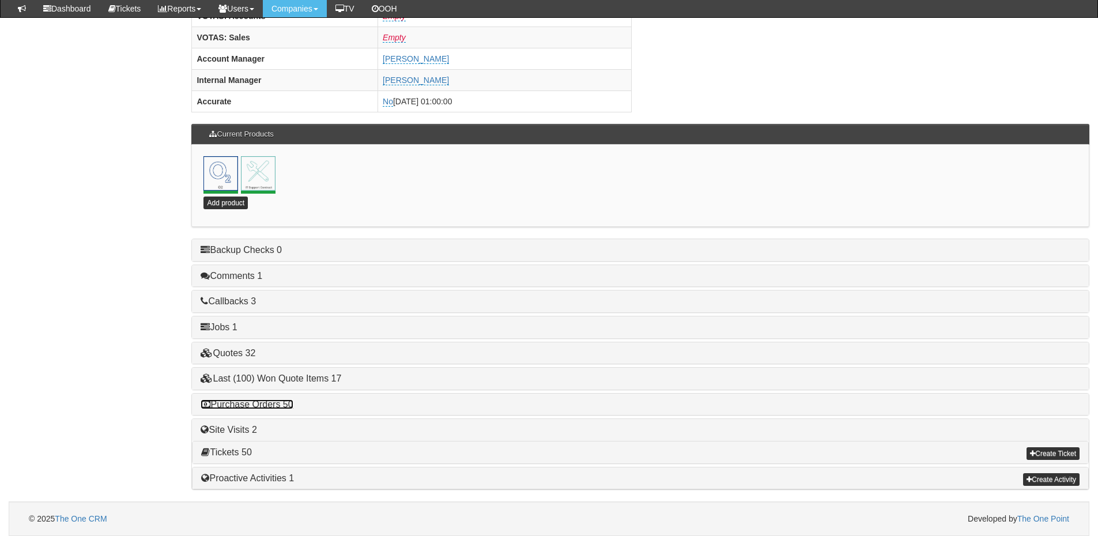
click at [280, 402] on link "Purchase Orders 50" at bounding box center [247, 405] width 92 height 10
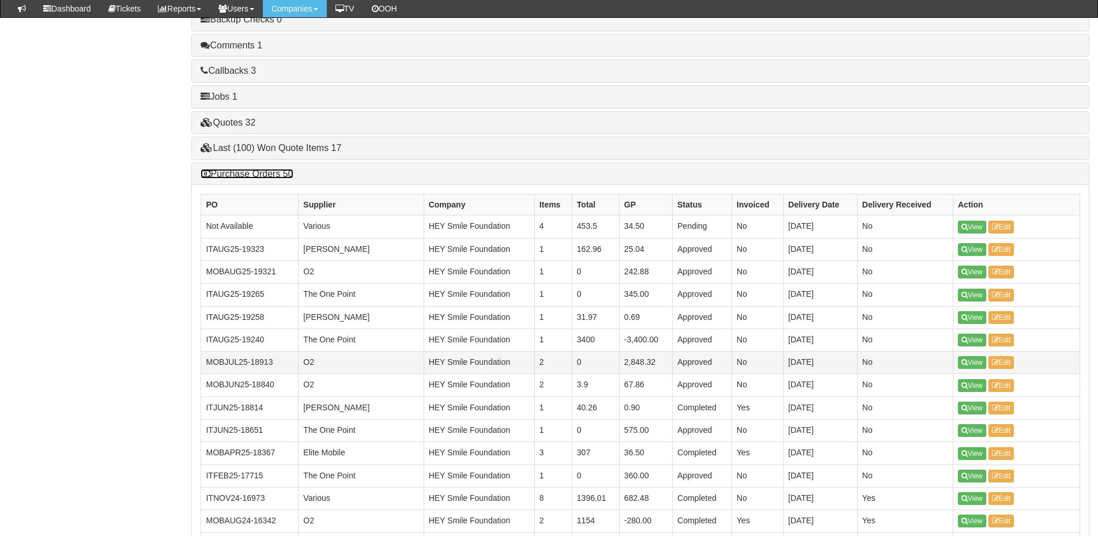
scroll to position [797, 0]
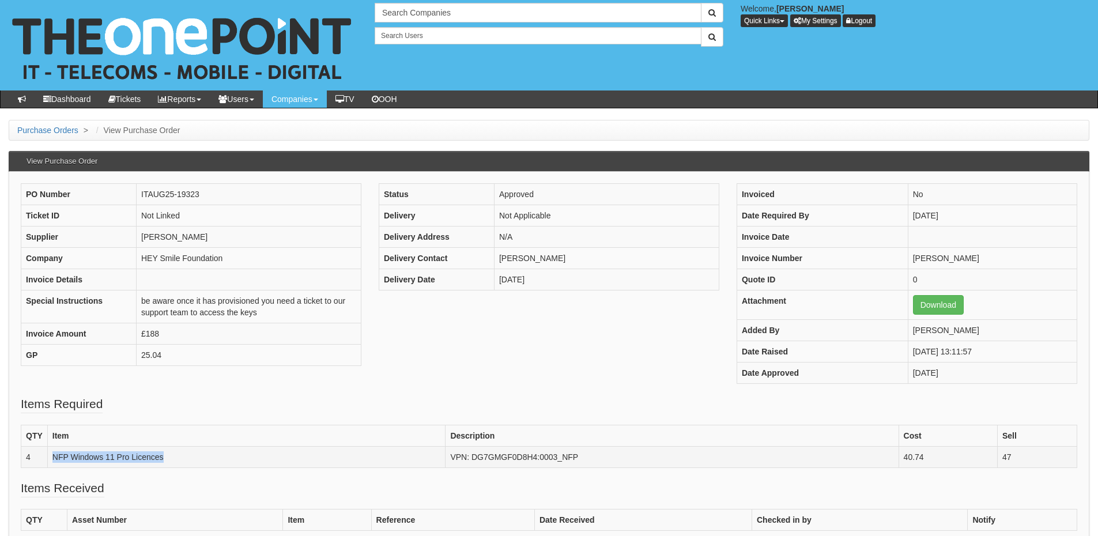
drag, startPoint x: 53, startPoint y: 457, endPoint x: 190, endPoint y: 458, distance: 137.2
click at [190, 458] on td "NFP Windows 11 Pro Licences" at bounding box center [246, 456] width 398 height 21
copy td "NFP Windows 11 Pro Licences"
drag, startPoint x: 600, startPoint y: 460, endPoint x: 445, endPoint y: 462, distance: 155.1
click at [446, 462] on td "VPN: DG7GMGF0D8H4:0003_NFP" at bounding box center [672, 456] width 453 height 21
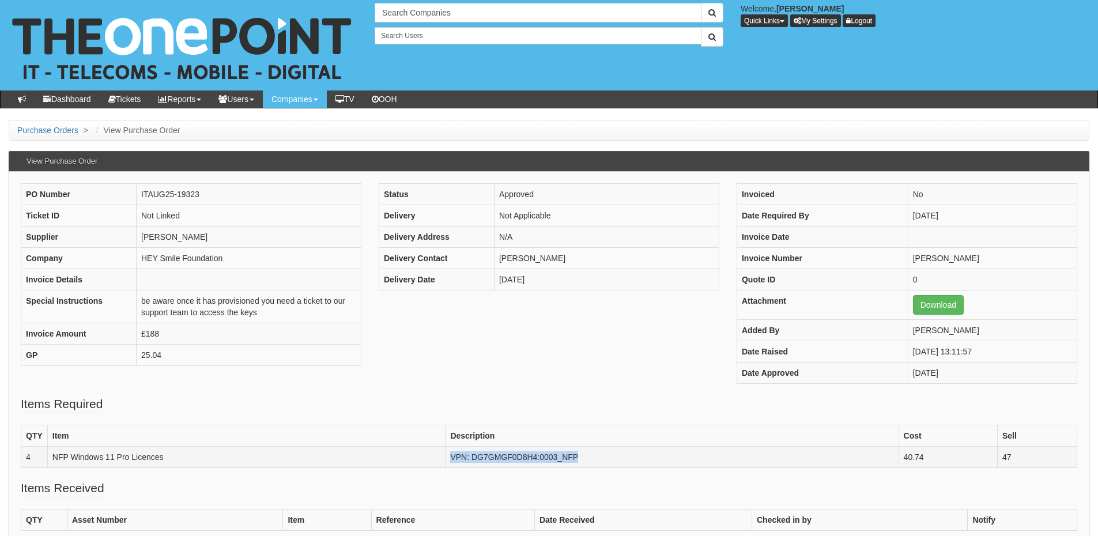
copy td "VPN: DG7GMGF0D8H4:0003_NFP"
drag, startPoint x: 931, startPoint y: 456, endPoint x: 895, endPoint y: 456, distance: 36.3
click at [895, 456] on tr "4 NFP Windows 11 Pro Licences VPN: DG7GMGF0D8H4:0003_NFP 40.74 47" at bounding box center [549, 456] width 1056 height 21
copy tr "40.74"
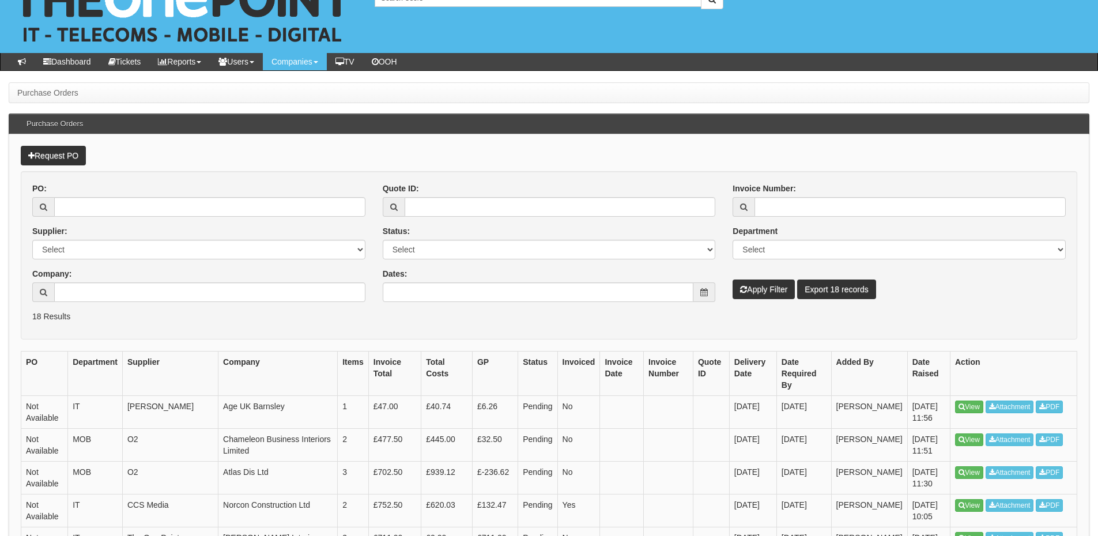
scroll to position [58, 0]
